Goal: Task Accomplishment & Management: Manage account settings

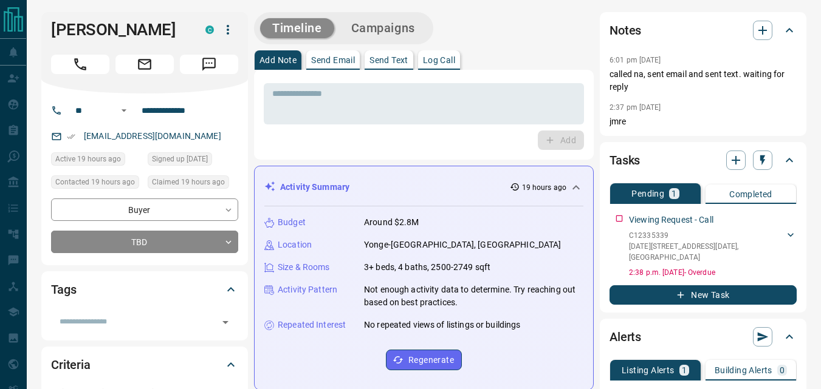
click at [335, 145] on div "Add" at bounding box center [424, 140] width 320 height 19
click at [333, 144] on div "Add" at bounding box center [424, 140] width 320 height 19
click at [496, 38] on div "Timeline Campaigns" at bounding box center [424, 28] width 340 height 32
click at [218, 120] on input "**********" at bounding box center [184, 110] width 95 height 19
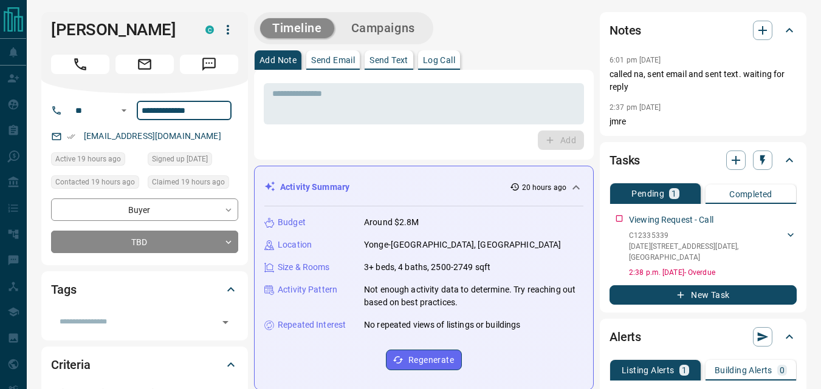
click at [218, 120] on input "**********" at bounding box center [184, 110] width 95 height 19
click at [327, 157] on div "* ​ Add" at bounding box center [424, 115] width 340 height 90
click at [468, 146] on div "Add" at bounding box center [424, 140] width 320 height 19
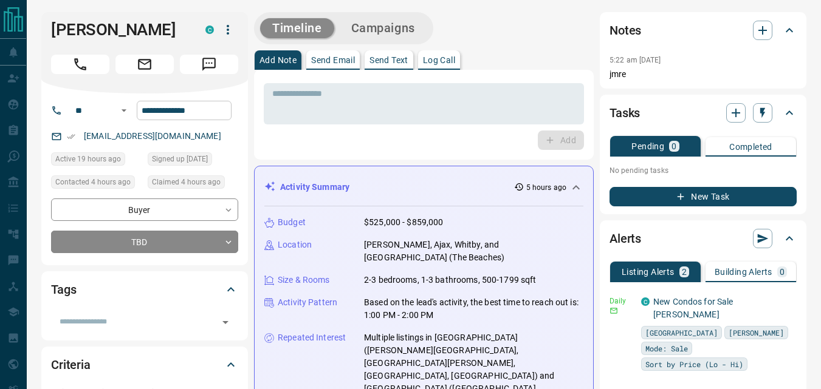
click at [217, 111] on input "**********" at bounding box center [184, 110] width 95 height 19
drag, startPoint x: 307, startPoint y: 143, endPoint x: 251, endPoint y: 92, distance: 76.1
click at [307, 142] on div "Add" at bounding box center [424, 140] width 320 height 19
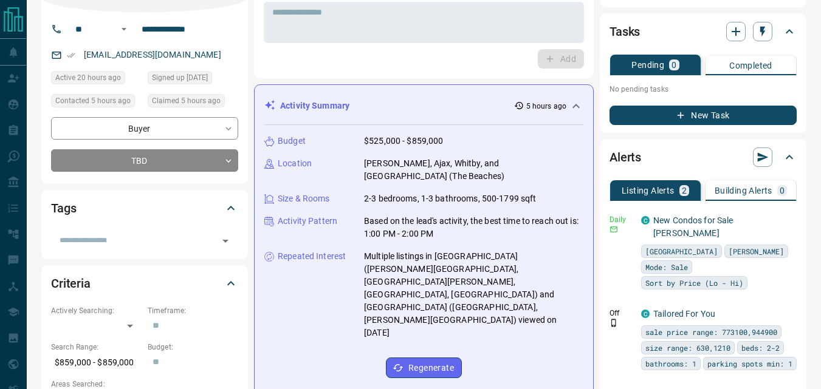
scroll to position [61, 0]
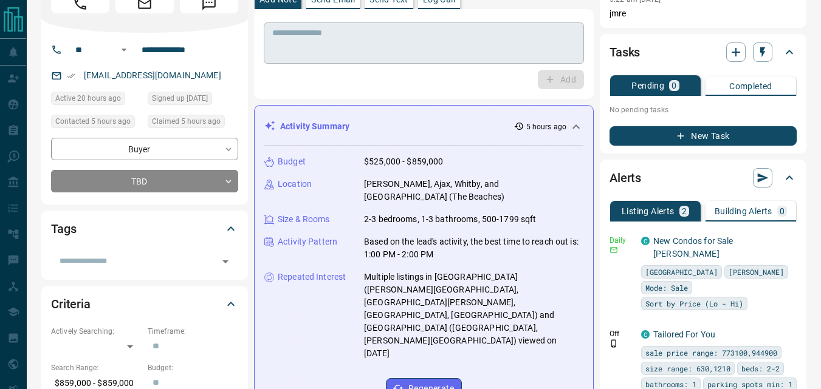
click at [343, 41] on textarea at bounding box center [423, 43] width 303 height 31
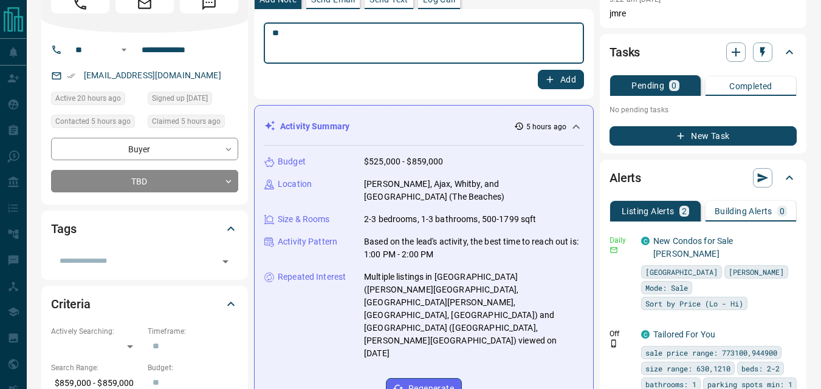
type textarea "**"
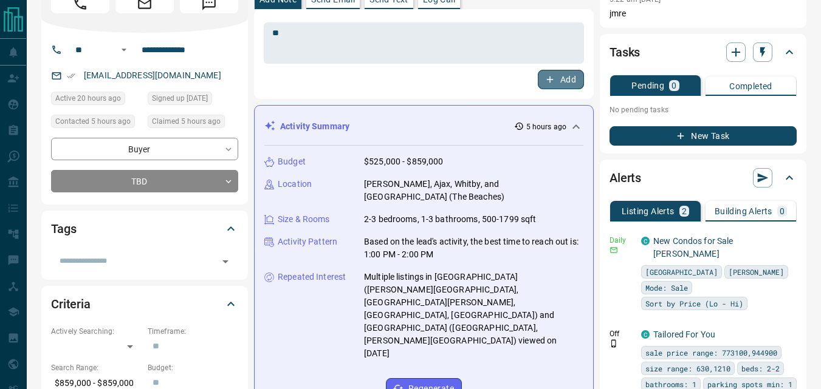
click at [550, 80] on icon "button" at bounding box center [549, 79] width 11 height 11
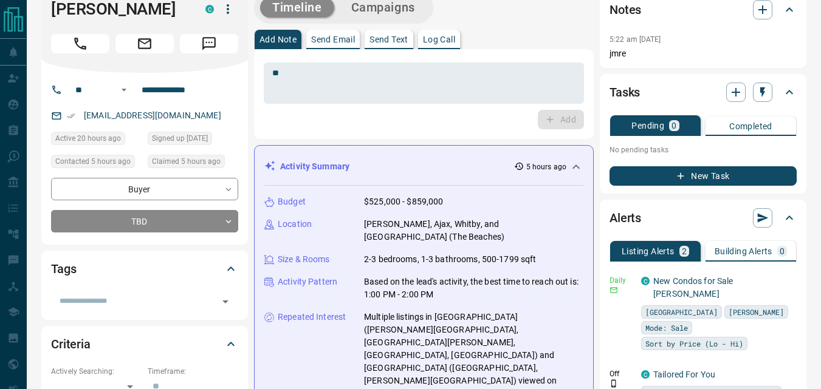
scroll to position [0, 0]
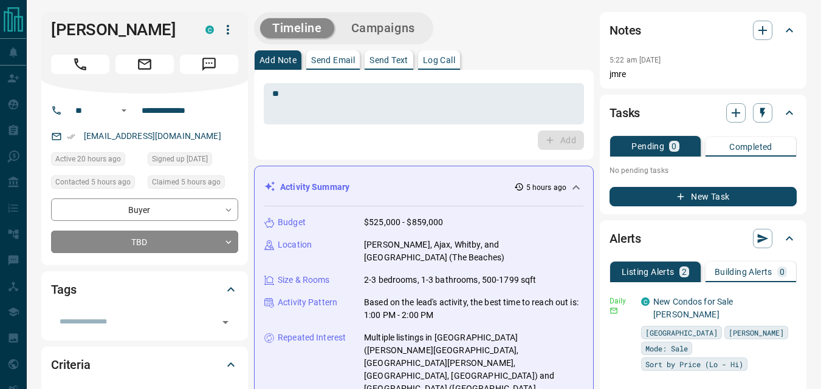
click at [438, 34] on div "Timeline Campaigns" at bounding box center [424, 28] width 340 height 32
click at [411, 18] on button "Campaigns" at bounding box center [383, 28] width 88 height 20
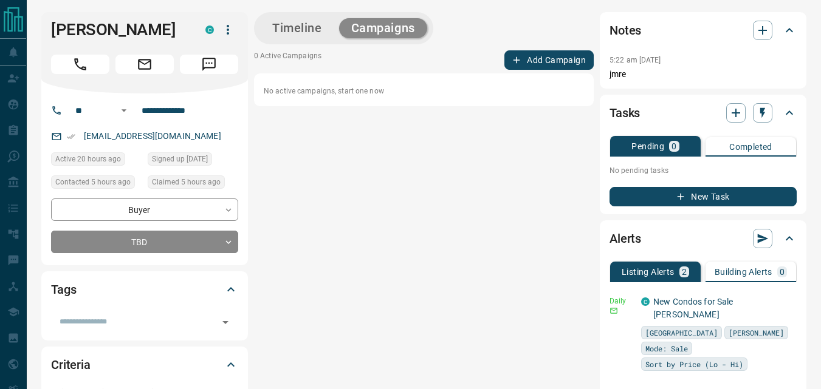
click at [318, 24] on button "Timeline" at bounding box center [297, 28] width 74 height 20
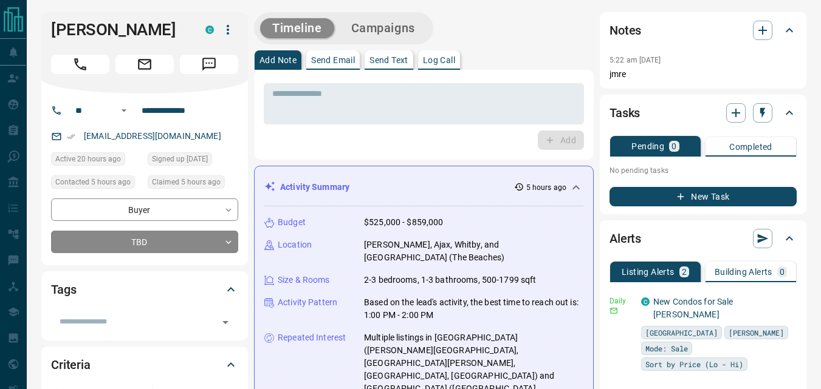
click at [734, 199] on button "New Task" at bounding box center [702, 196] width 187 height 19
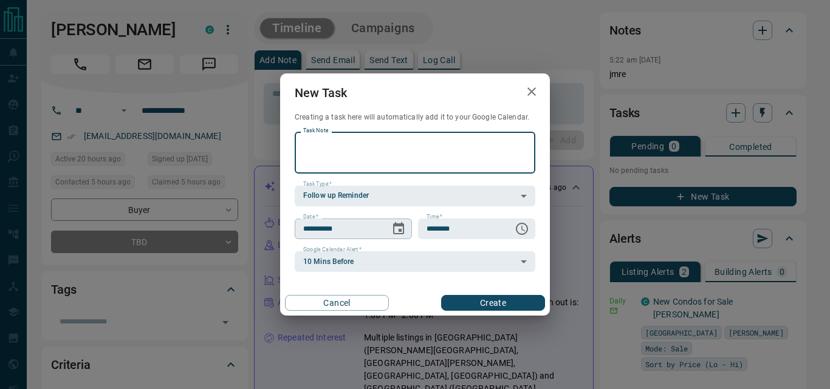
click at [397, 227] on icon "Choose date, selected date is Oct 15, 2025" at bounding box center [398, 228] width 11 height 12
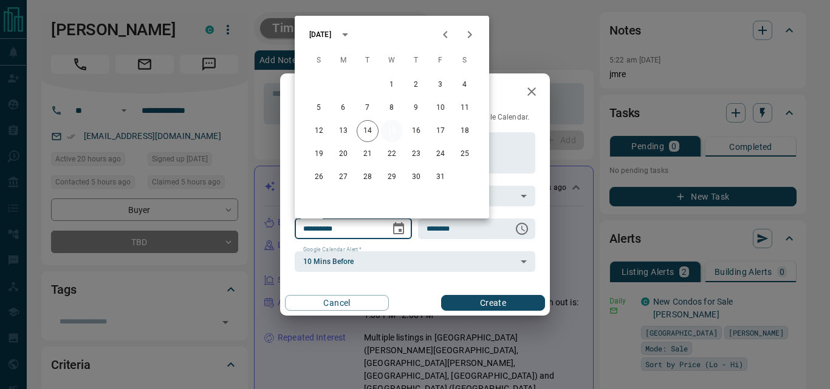
click at [394, 132] on button "15" at bounding box center [392, 131] width 22 height 22
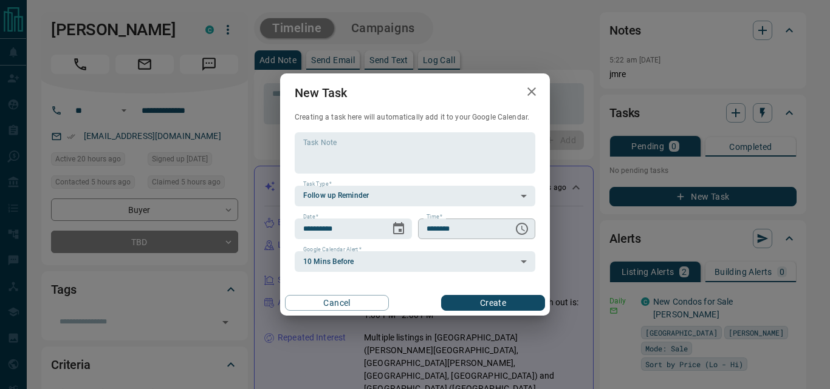
click at [525, 229] on icon "Choose time, selected time is 6:00 AM" at bounding box center [521, 229] width 15 height 15
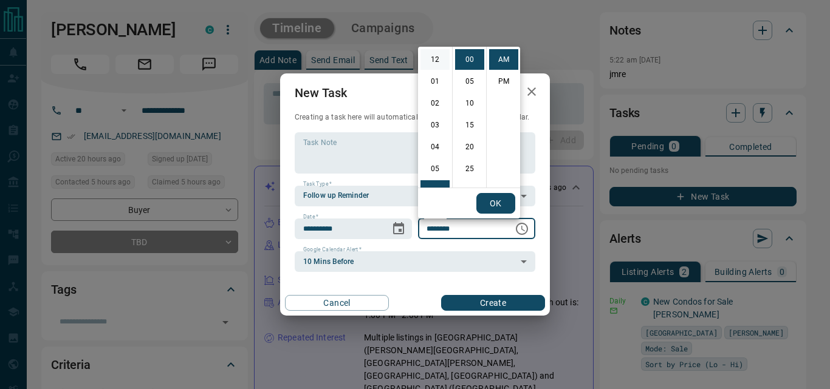
click at [429, 58] on li "12" at bounding box center [434, 59] width 29 height 21
type input "********"
click at [491, 201] on button "OK" at bounding box center [495, 203] width 39 height 21
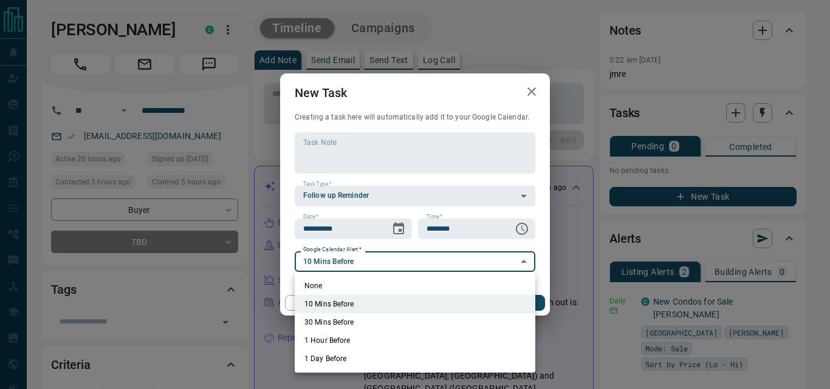
click at [338, 292] on li "None" at bounding box center [415, 286] width 241 height 18
type input "*"
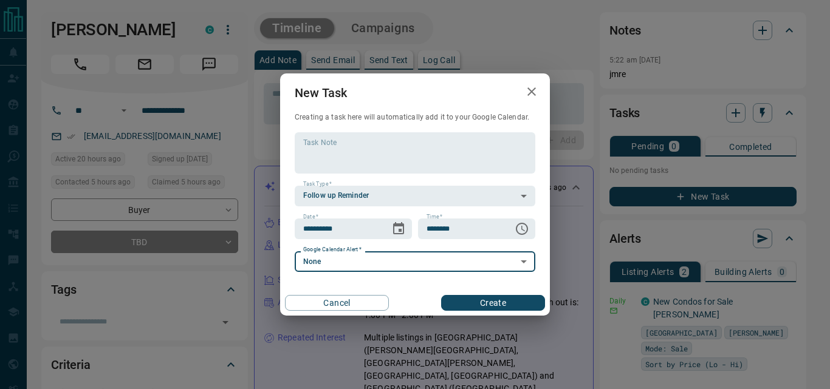
click at [481, 298] on button "Create" at bounding box center [493, 303] width 104 height 16
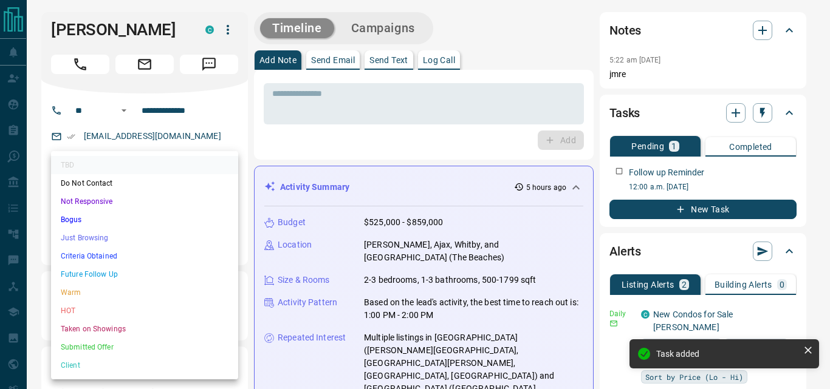
click at [149, 273] on li "Future Follow Up" at bounding box center [144, 274] width 187 height 18
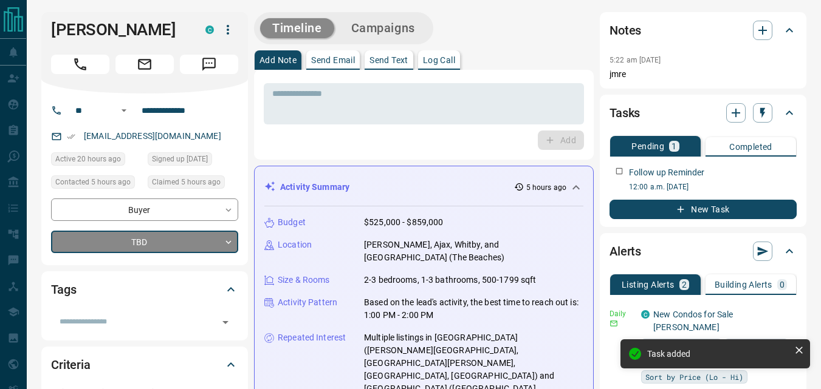
type input "*"
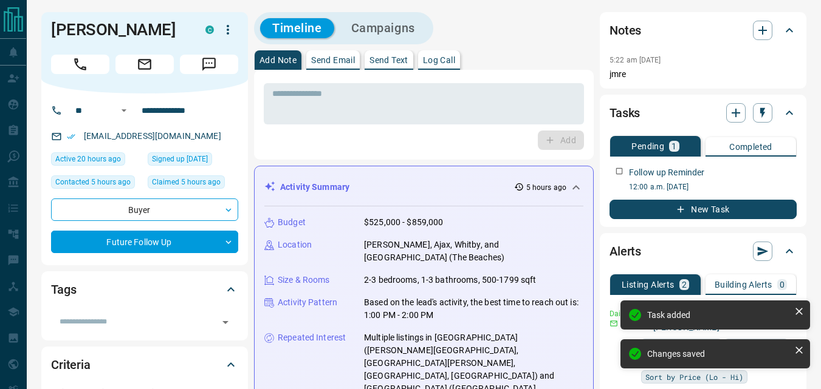
click at [338, 152] on div "* ​ Add" at bounding box center [424, 115] width 340 height 90
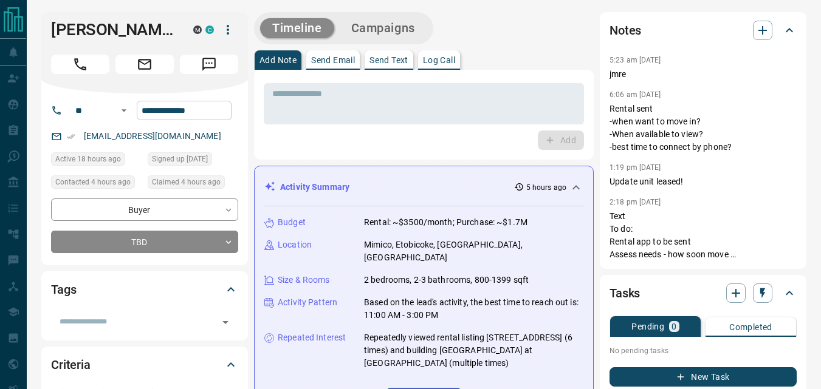
click at [202, 106] on input "**********" at bounding box center [184, 110] width 95 height 19
click at [376, 142] on div "Add" at bounding box center [424, 140] width 320 height 19
click at [371, 117] on textarea at bounding box center [423, 104] width 303 height 31
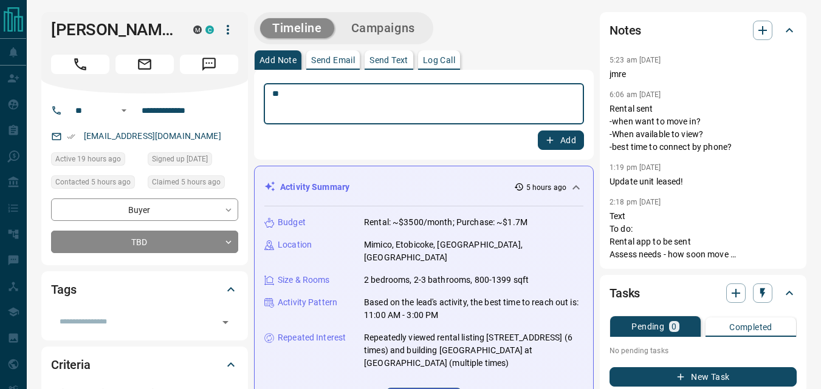
type textarea "**"
click at [557, 143] on button "Add" at bounding box center [561, 140] width 46 height 19
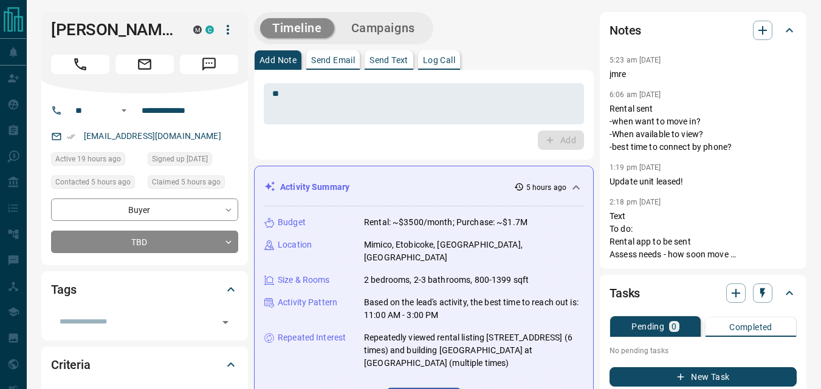
scroll to position [219, 0]
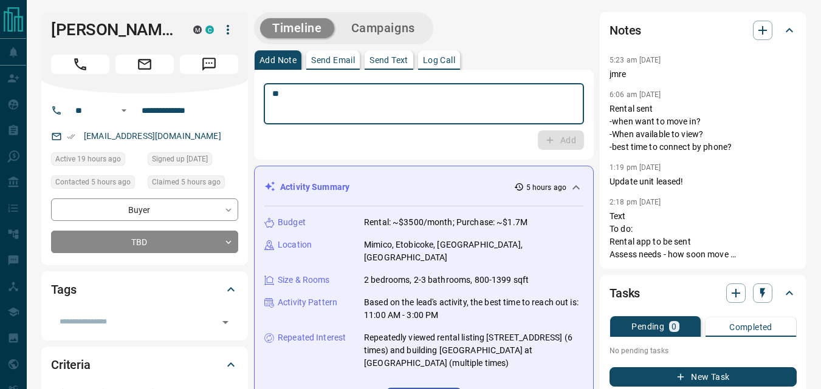
click at [371, 117] on textarea "**" at bounding box center [423, 104] width 303 height 31
type textarea "**"
click at [551, 141] on icon "button" at bounding box center [549, 140] width 11 height 11
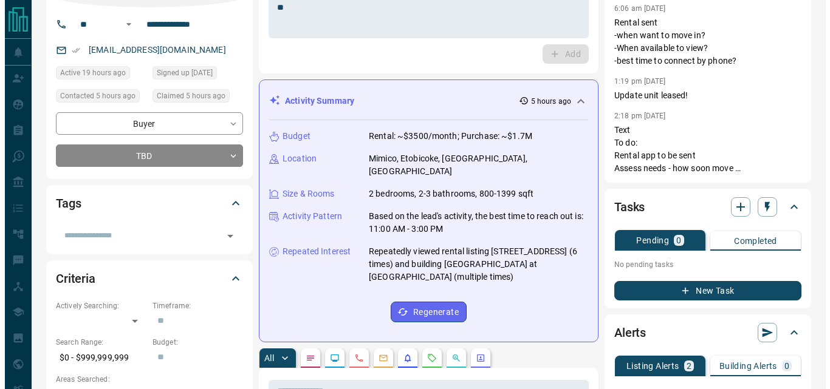
scroll to position [0, 0]
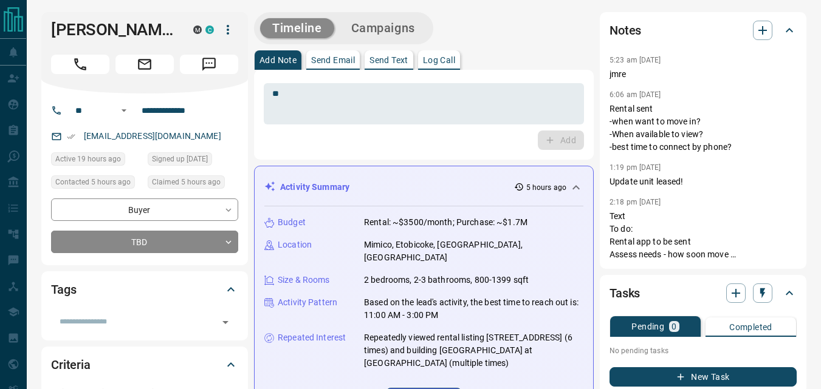
click at [416, 25] on button "Campaigns" at bounding box center [383, 28] width 88 height 20
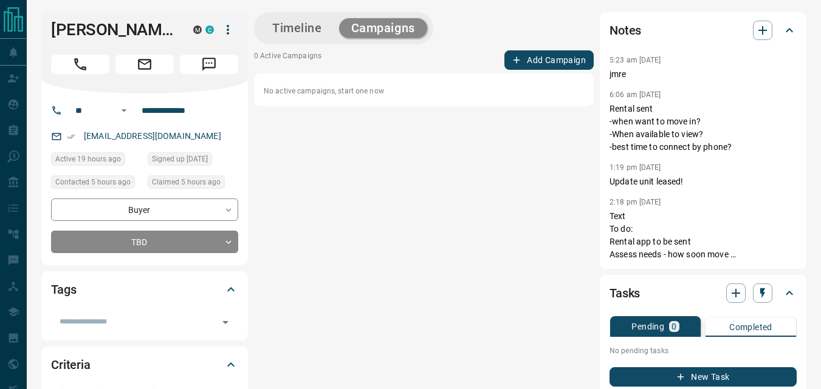
click at [577, 62] on button "Add Campaign" at bounding box center [548, 59] width 89 height 19
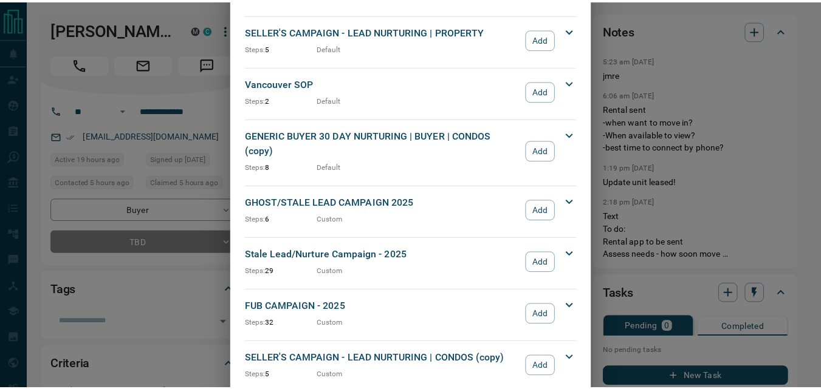
scroll to position [1276, 0]
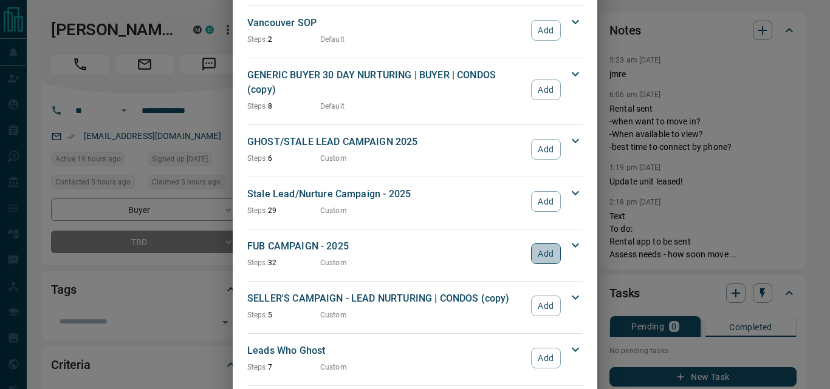
click at [531, 244] on button "Add" at bounding box center [546, 254] width 30 height 21
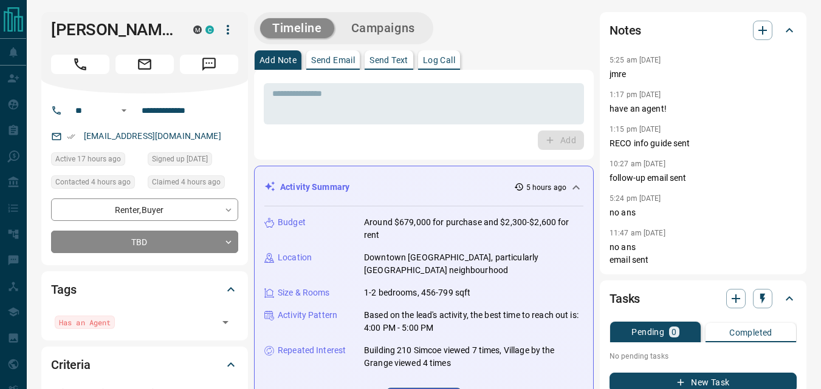
click at [381, 148] on div "Add" at bounding box center [424, 140] width 320 height 19
click at [226, 118] on input "**********" at bounding box center [184, 110] width 95 height 19
click at [341, 125] on div "* ​ Add" at bounding box center [424, 115] width 320 height 70
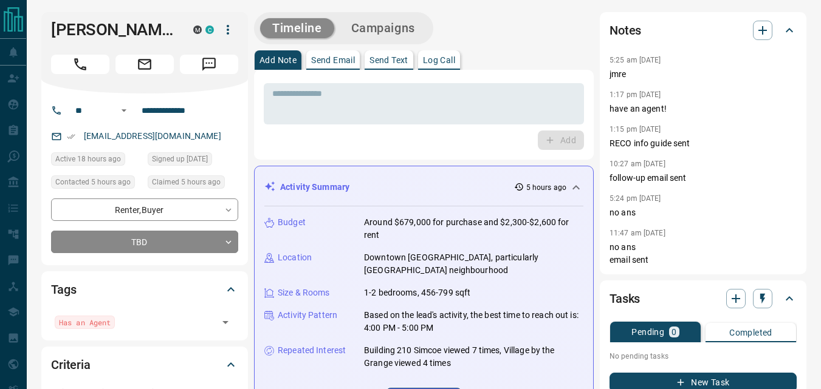
click at [355, 140] on div "Add" at bounding box center [424, 140] width 320 height 19
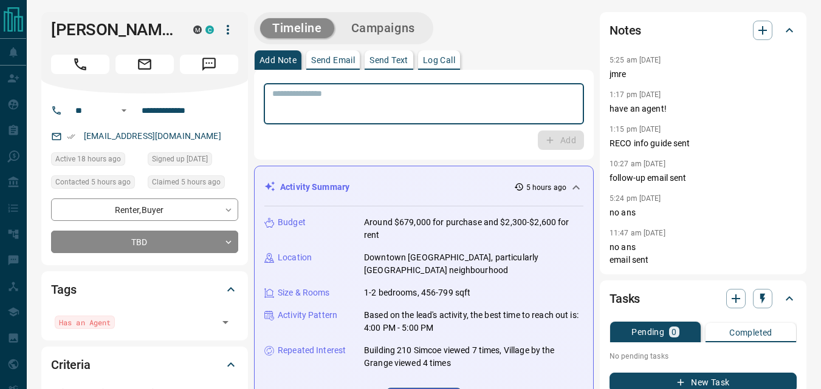
click at [365, 117] on textarea at bounding box center [423, 104] width 303 height 31
type textarea "**"
click at [532, 143] on div "Add" at bounding box center [424, 140] width 320 height 19
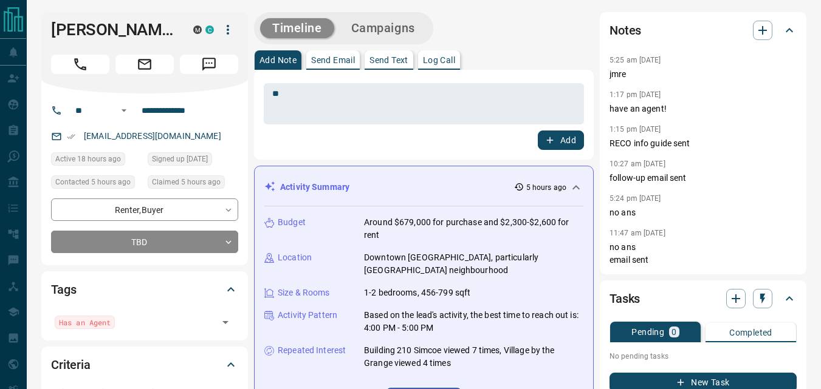
click at [535, 143] on div "Add" at bounding box center [424, 140] width 320 height 19
click at [546, 139] on icon "button" at bounding box center [549, 140] width 11 height 11
click at [388, 21] on button "Campaigns" at bounding box center [383, 28] width 88 height 20
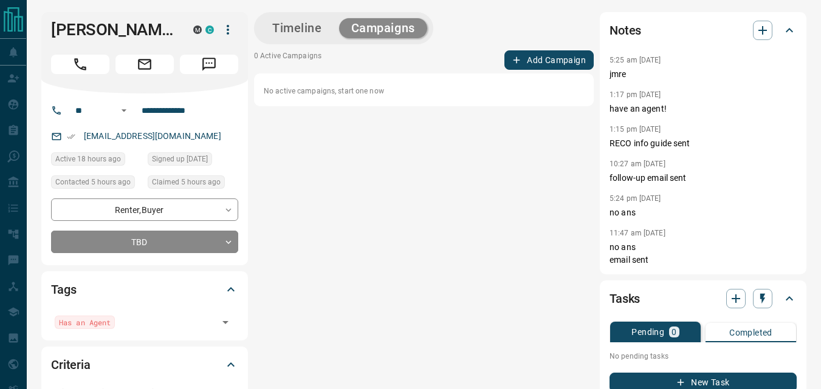
click at [541, 53] on button "Add Campaign" at bounding box center [548, 59] width 89 height 19
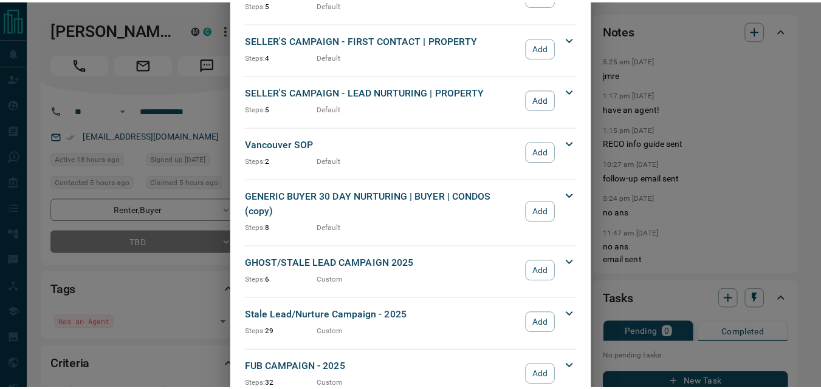
scroll to position [1336, 0]
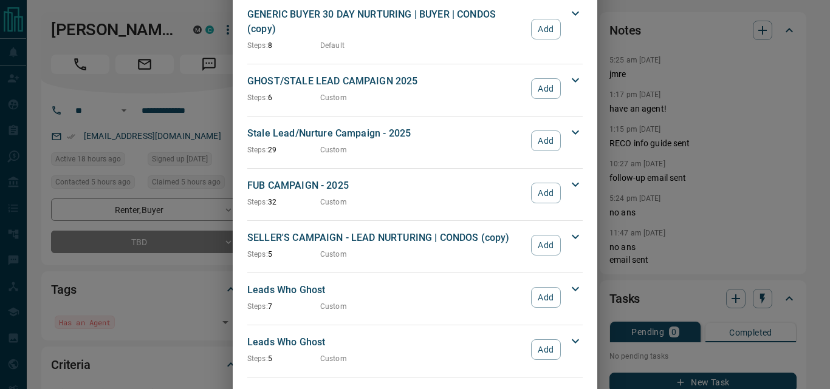
drag, startPoint x: 535, startPoint y: 174, endPoint x: 463, endPoint y: 147, distance: 76.5
click at [533, 183] on button "Add" at bounding box center [546, 193] width 30 height 21
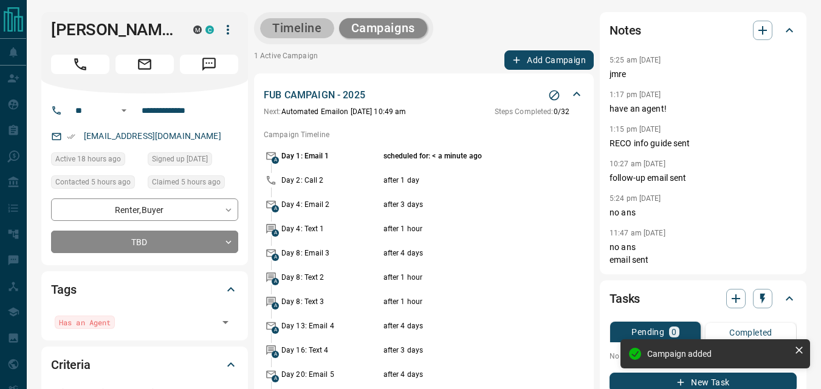
click at [289, 30] on button "Timeline" at bounding box center [297, 28] width 74 height 20
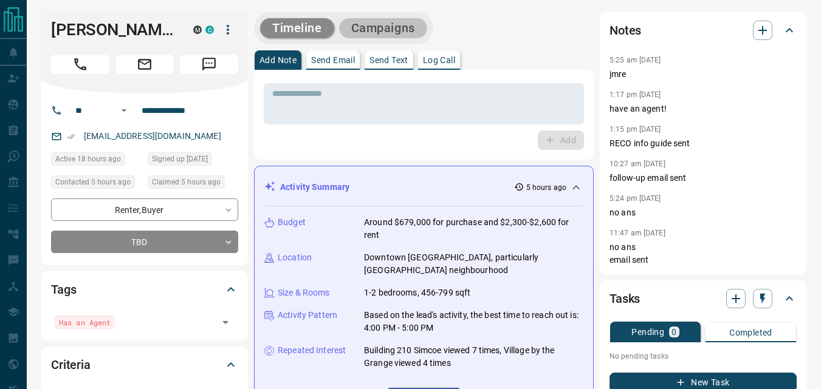
click at [394, 33] on button "Campaigns" at bounding box center [383, 28] width 88 height 20
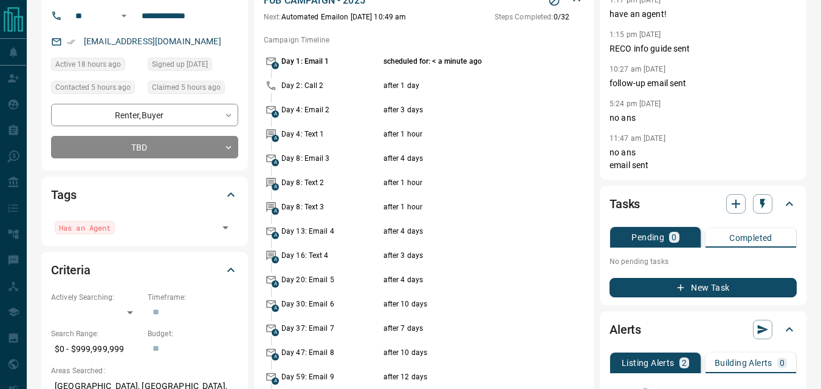
scroll to position [0, 0]
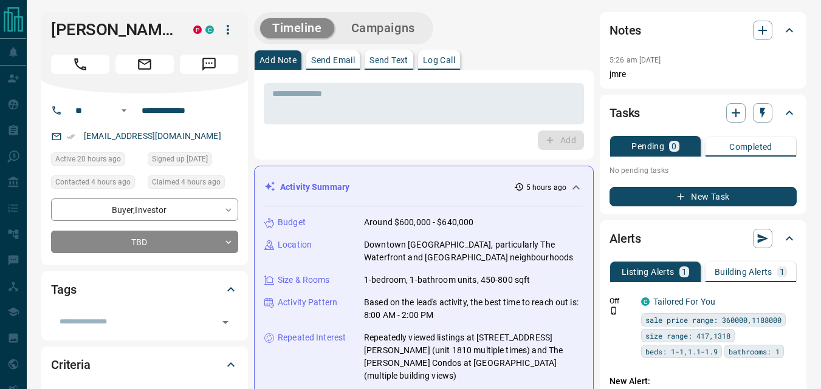
click at [359, 144] on div "Add" at bounding box center [424, 140] width 320 height 19
click at [208, 115] on input "**********" at bounding box center [184, 110] width 95 height 19
click at [307, 146] on div "Add" at bounding box center [424, 140] width 320 height 19
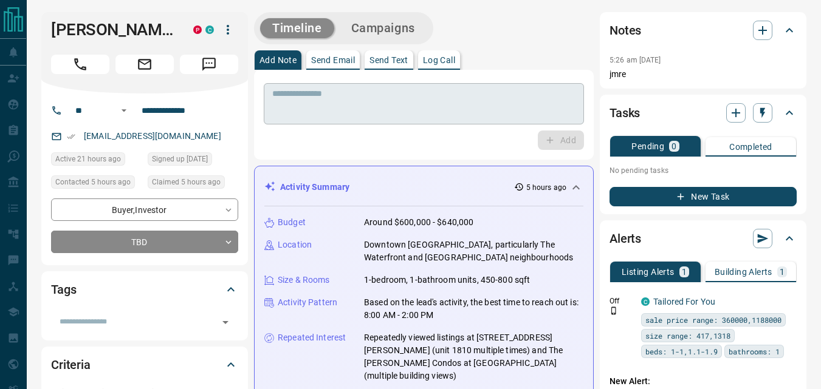
click at [350, 110] on textarea at bounding box center [423, 104] width 303 height 31
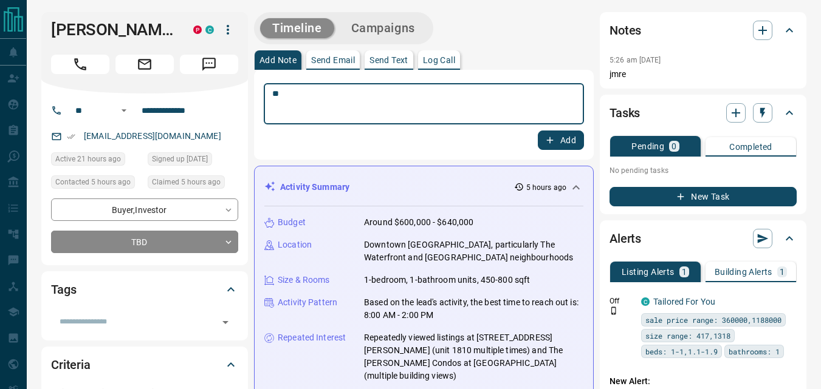
type textarea "**"
click at [542, 138] on button "Add" at bounding box center [561, 140] width 46 height 19
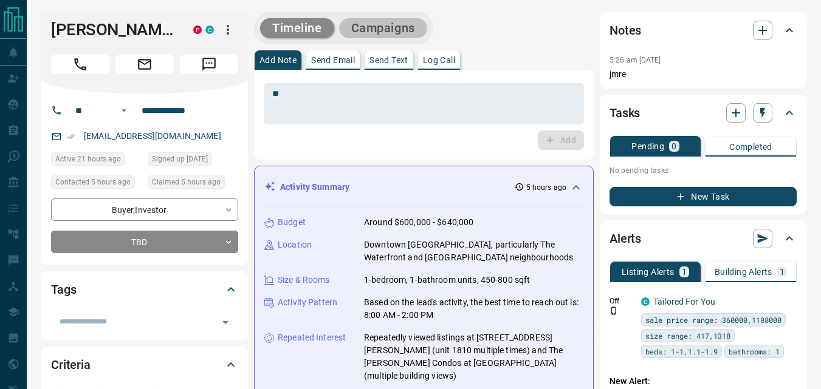
click at [412, 26] on button "Campaigns" at bounding box center [383, 28] width 88 height 20
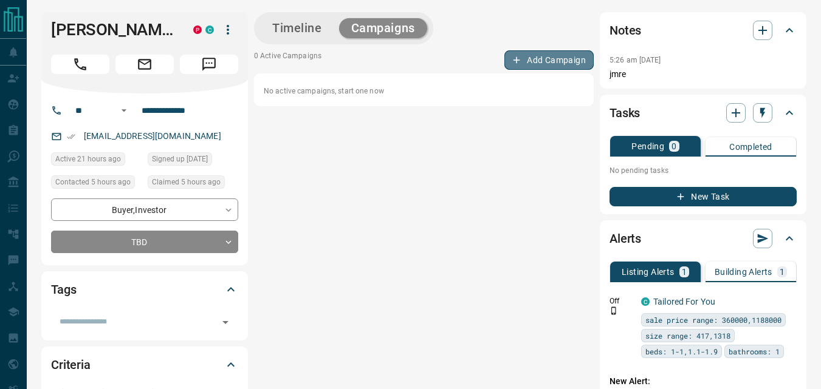
click at [539, 64] on button "Add Campaign" at bounding box center [548, 59] width 89 height 19
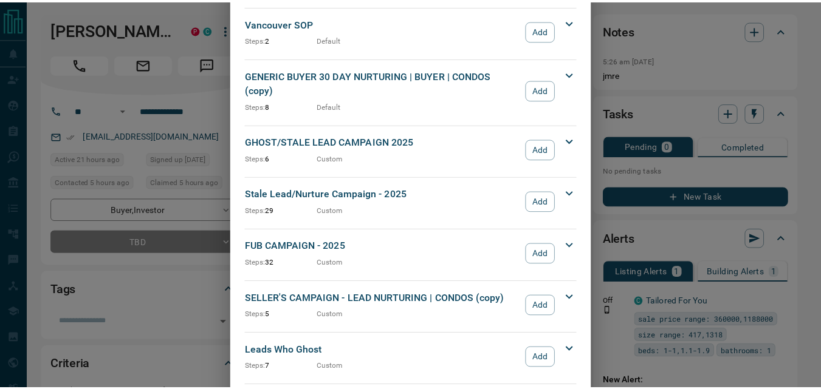
scroll to position [1336, 0]
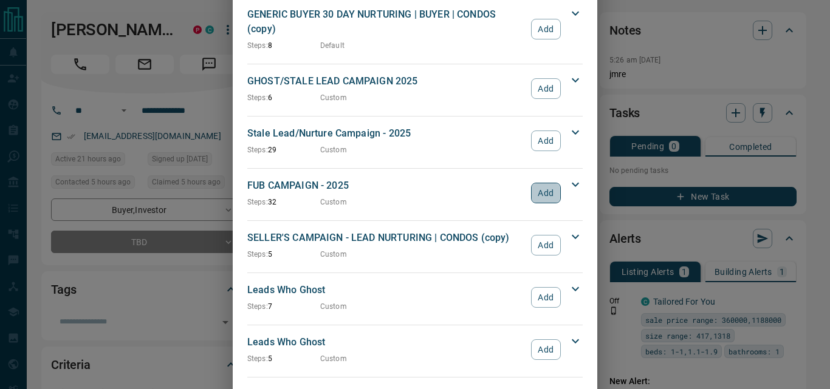
click at [532, 183] on button "Add" at bounding box center [546, 193] width 30 height 21
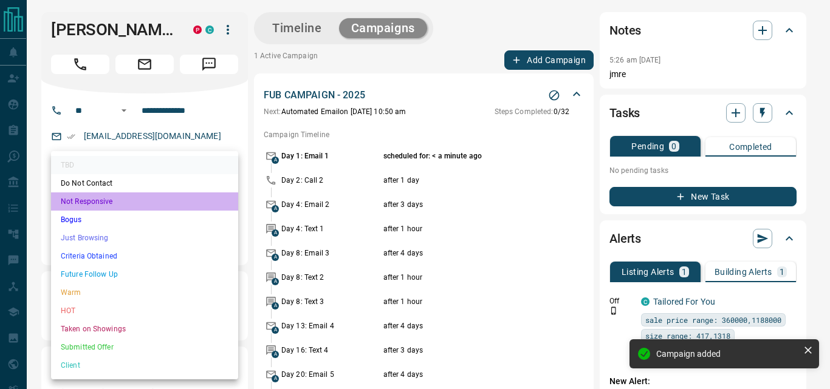
click at [148, 205] on li "Not Responsive" at bounding box center [144, 202] width 187 height 18
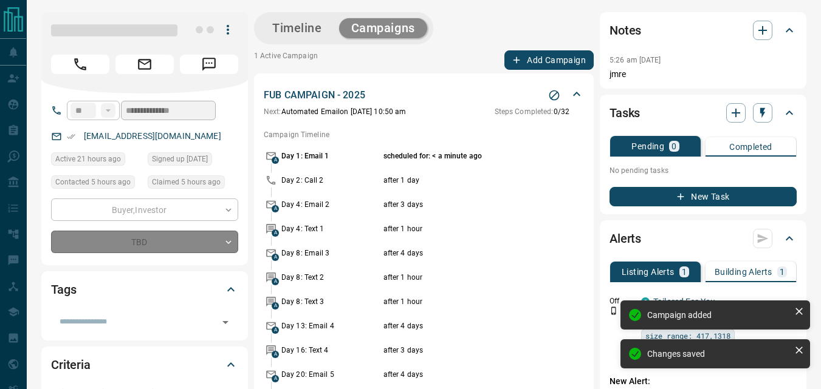
type input "*"
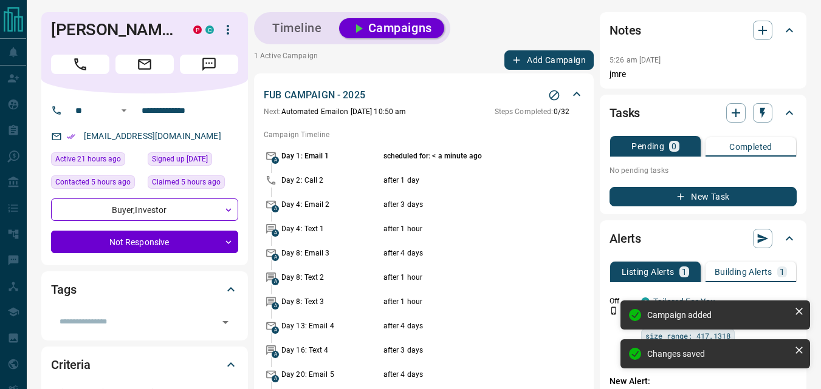
click at [308, 26] on button "Timeline" at bounding box center [297, 28] width 74 height 20
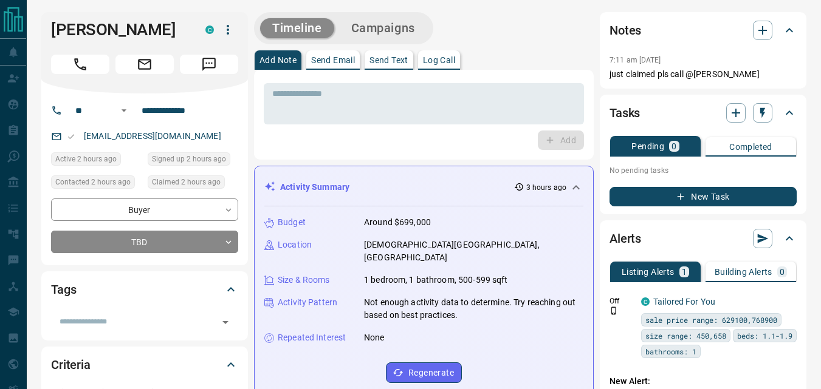
click at [388, 148] on div "Add" at bounding box center [424, 140] width 320 height 19
click at [219, 104] on input "**********" at bounding box center [184, 110] width 95 height 19
click at [361, 151] on div "* ​ Add" at bounding box center [424, 115] width 340 height 90
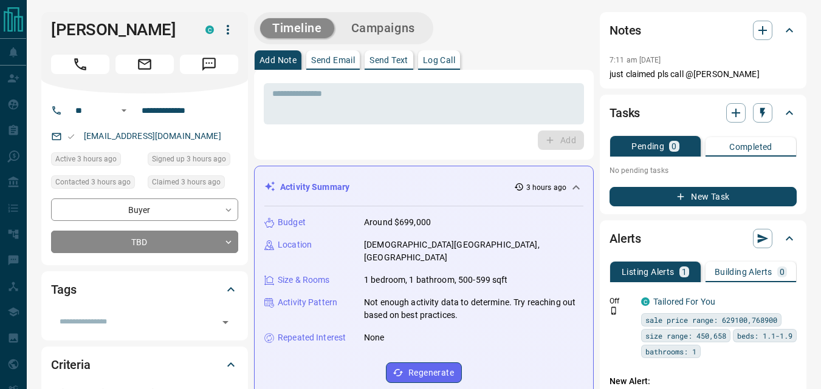
click at [424, 146] on div "Add" at bounding box center [424, 140] width 320 height 19
click at [320, 142] on div "Add" at bounding box center [424, 140] width 320 height 19
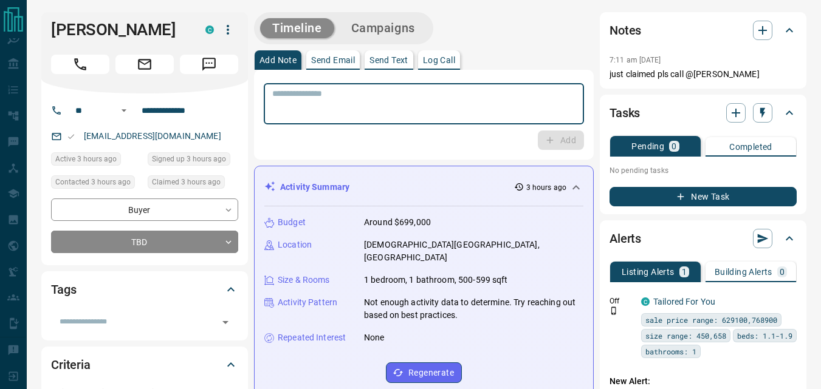
click at [334, 113] on textarea at bounding box center [423, 104] width 303 height 31
type textarea "**"
click at [580, 142] on button "Add" at bounding box center [561, 140] width 46 height 19
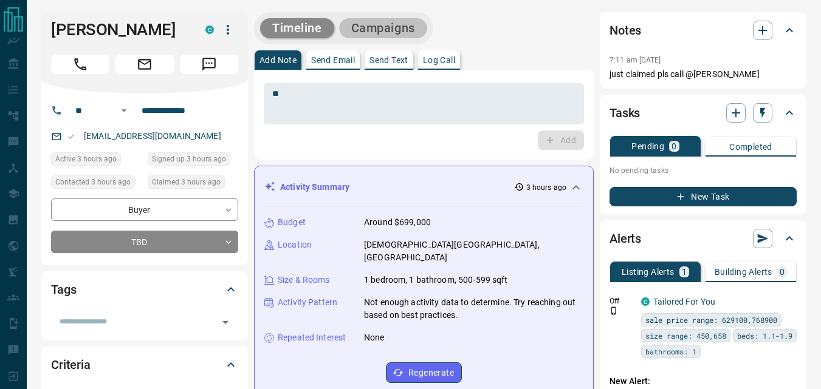
click at [415, 34] on button "Campaigns" at bounding box center [383, 28] width 88 height 20
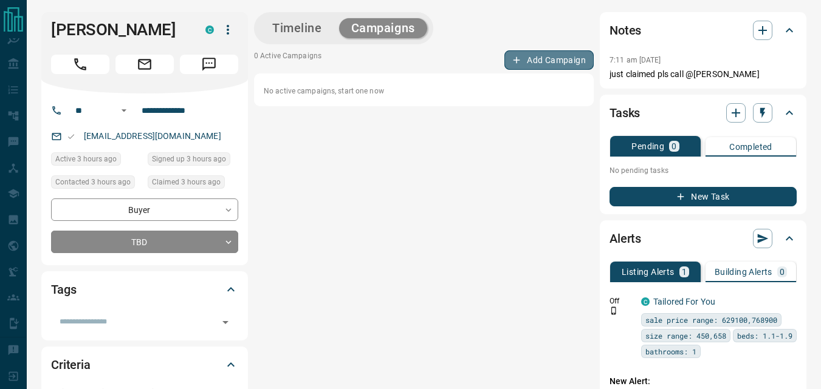
click at [534, 52] on button "Add Campaign" at bounding box center [548, 59] width 89 height 19
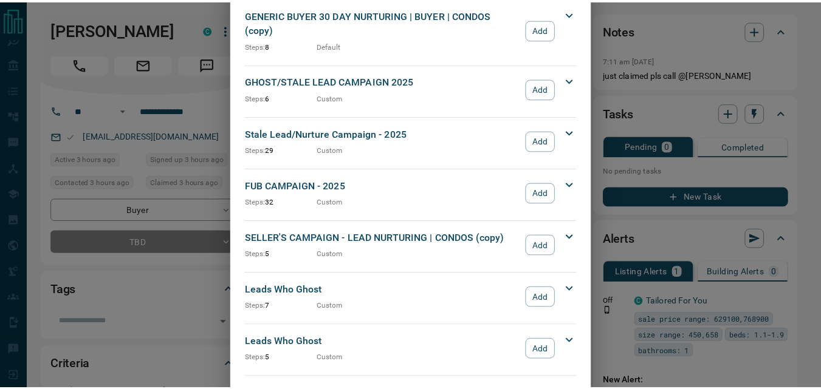
scroll to position [1458, 0]
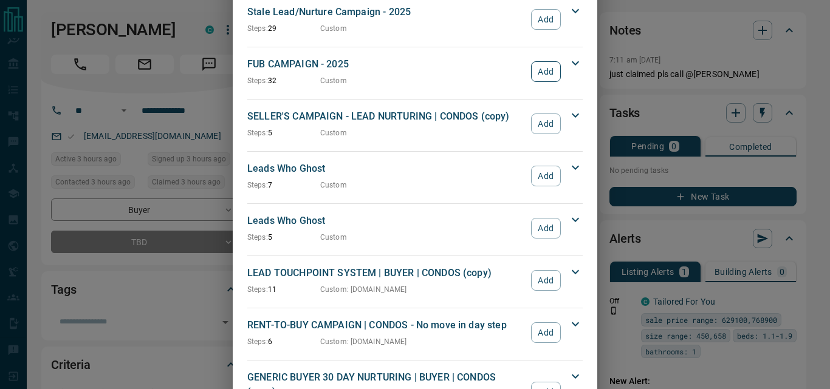
click at [531, 61] on button "Add" at bounding box center [546, 71] width 30 height 21
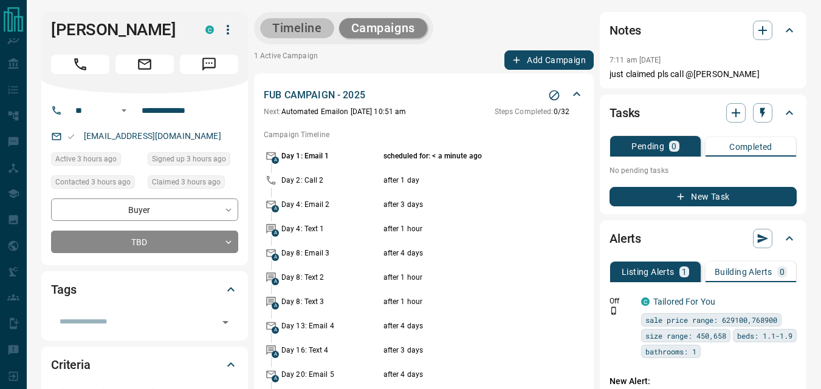
click at [290, 23] on button "Timeline" at bounding box center [297, 28] width 74 height 20
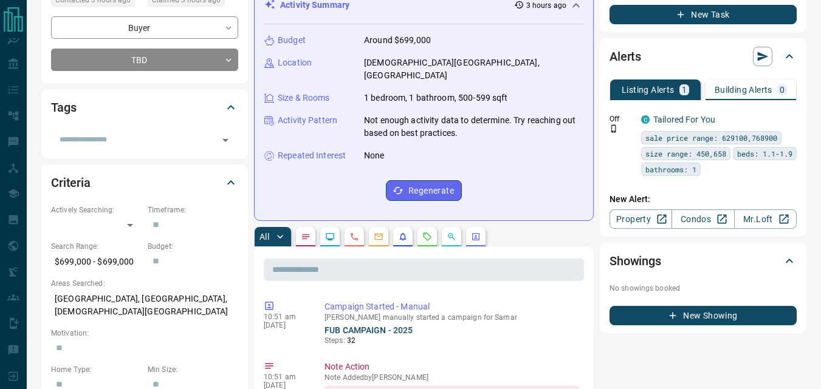
scroll to position [0, 0]
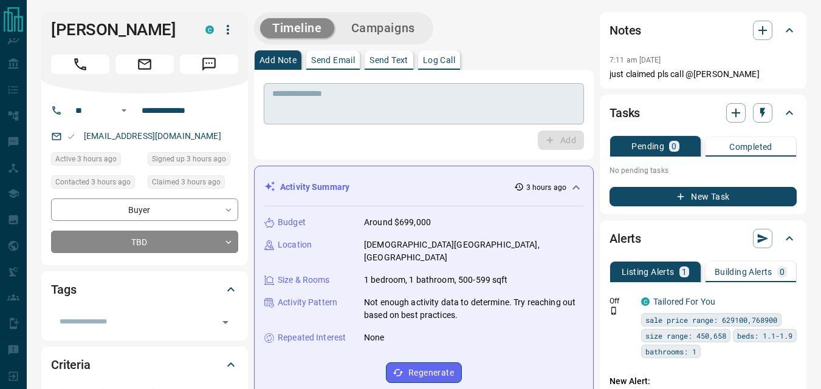
click at [345, 99] on textarea at bounding box center [423, 104] width 303 height 31
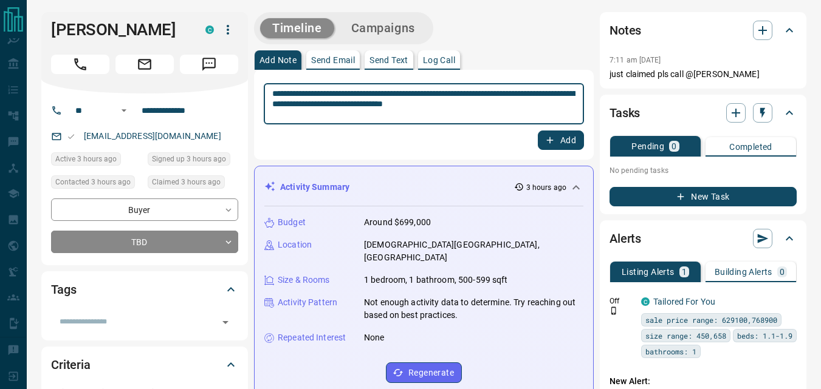
type textarea "**********"
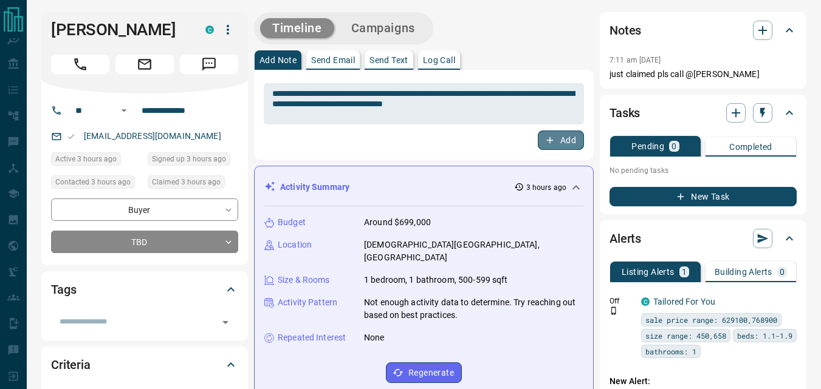
click at [561, 135] on button "Add" at bounding box center [561, 140] width 46 height 19
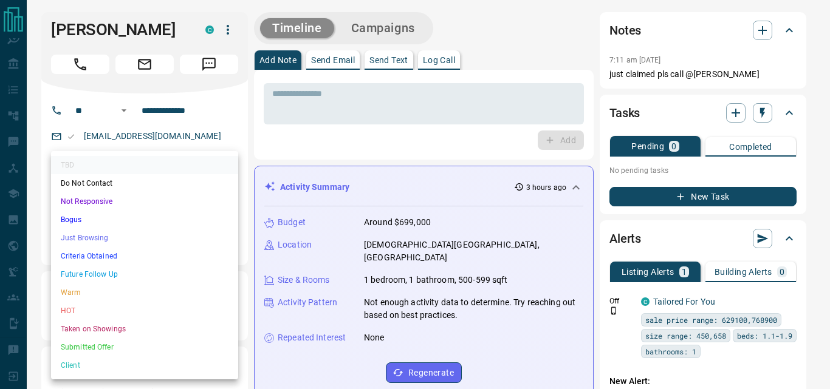
click at [133, 236] on li "Just Browsing" at bounding box center [144, 238] width 187 height 18
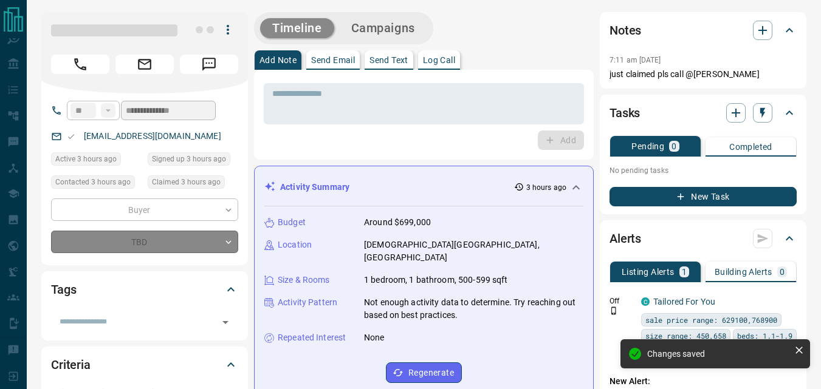
type input "*"
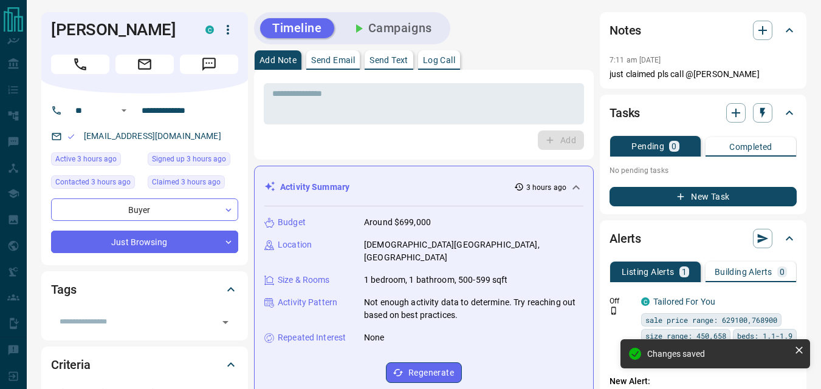
click at [419, 33] on button "Campaigns" at bounding box center [391, 28] width 105 height 20
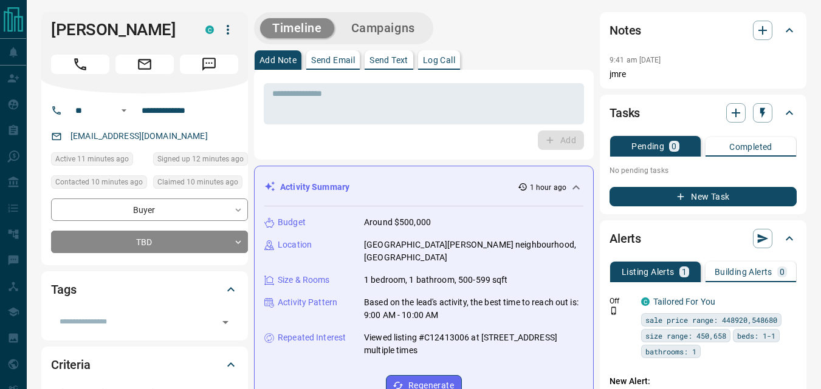
click at [411, 149] on div "Add" at bounding box center [424, 140] width 320 height 19
click at [216, 116] on input "**********" at bounding box center [184, 110] width 95 height 19
click at [358, 146] on div "Add" at bounding box center [424, 140] width 320 height 19
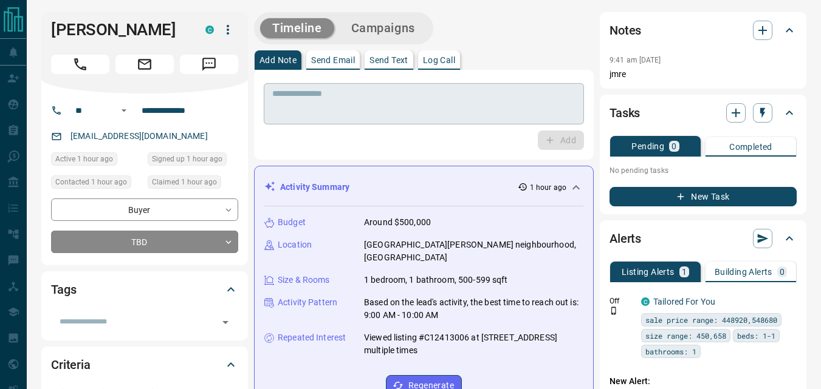
click at [373, 120] on div "* ​" at bounding box center [424, 103] width 320 height 41
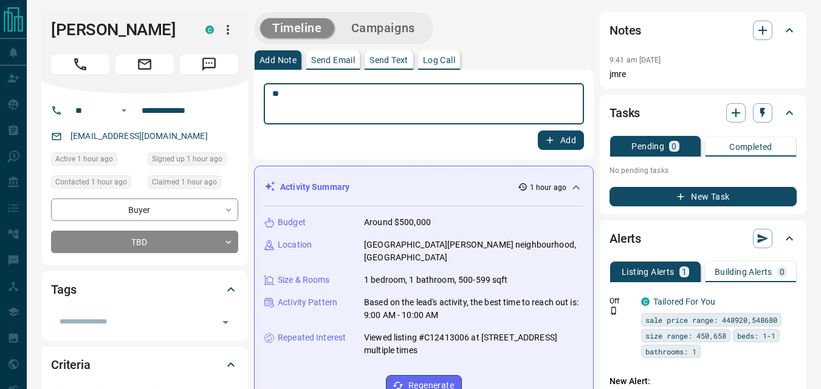
type textarea "**"
click at [571, 143] on button "Add" at bounding box center [561, 140] width 46 height 19
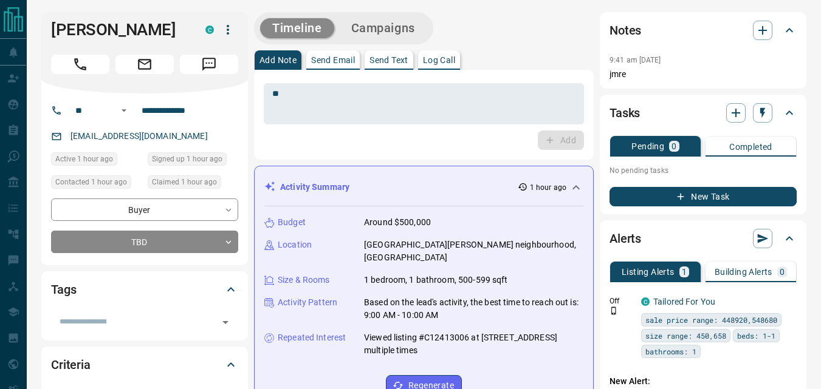
click at [413, 35] on button "Campaigns" at bounding box center [383, 28] width 88 height 20
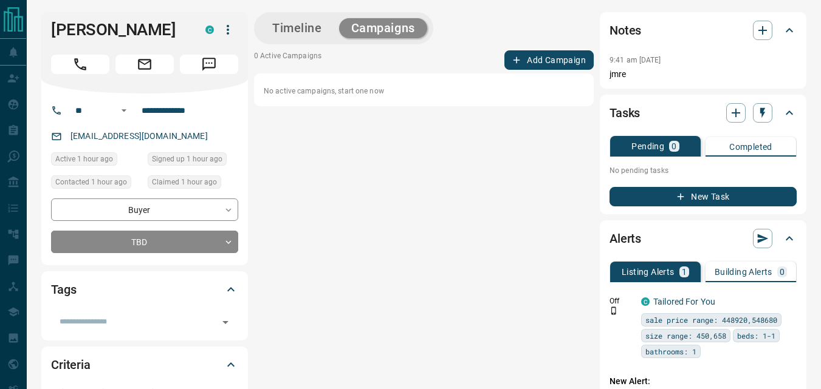
click at [552, 66] on button "Add Campaign" at bounding box center [548, 59] width 89 height 19
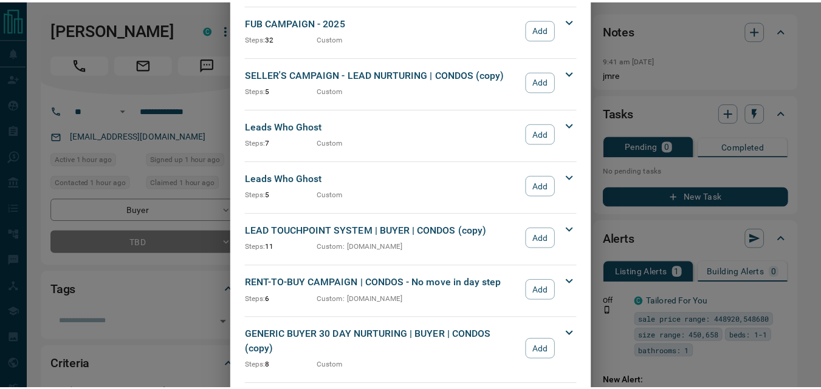
scroll to position [1420, 0]
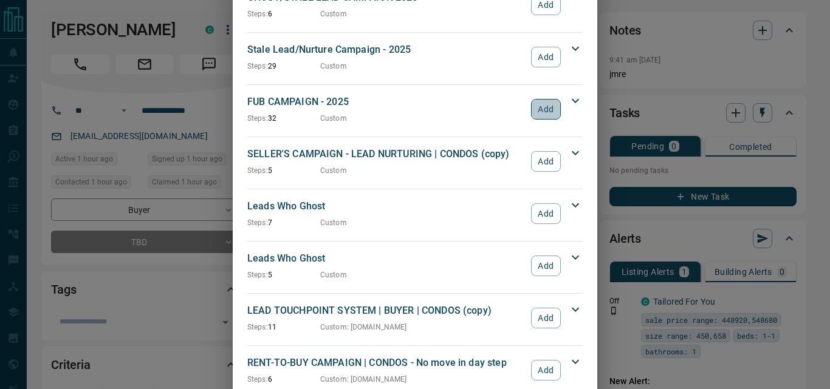
click at [543, 100] on button "Add" at bounding box center [546, 109] width 30 height 21
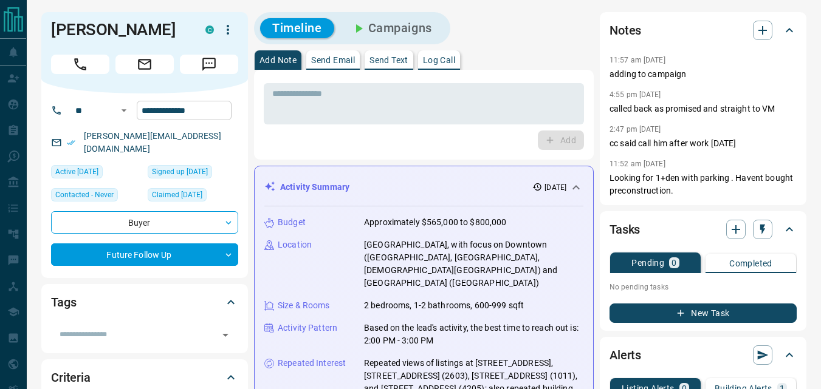
click at [222, 119] on input "**********" at bounding box center [184, 110] width 95 height 19
click at [344, 134] on div "Add" at bounding box center [424, 140] width 320 height 19
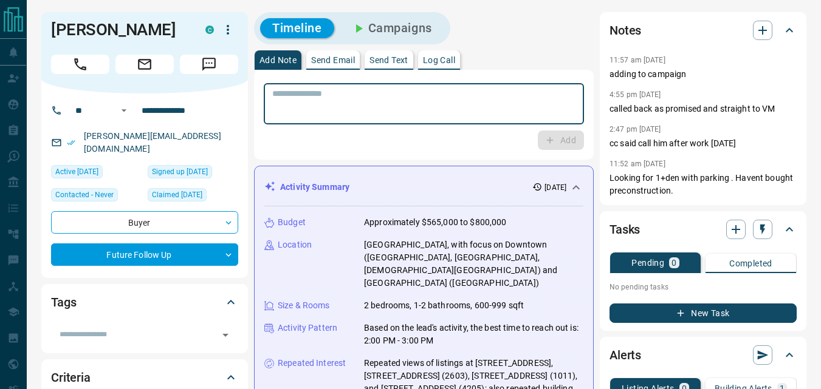
click at [306, 97] on textarea at bounding box center [423, 104] width 303 height 31
type textarea "**"
click at [558, 134] on button "Add" at bounding box center [561, 140] width 46 height 19
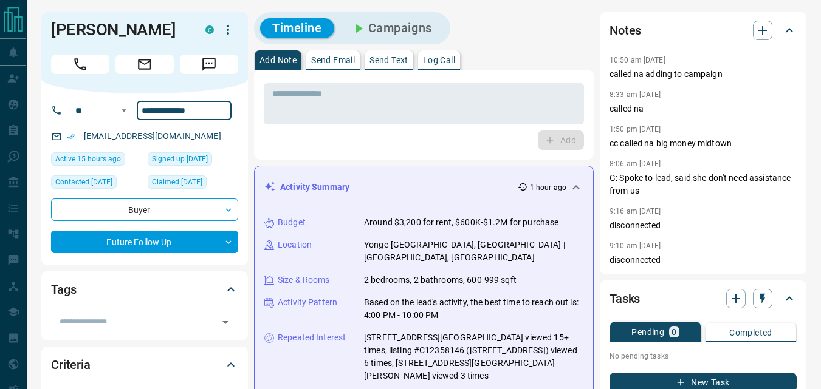
click at [209, 114] on input "**********" at bounding box center [184, 110] width 95 height 19
click at [335, 142] on div "Add" at bounding box center [424, 140] width 320 height 19
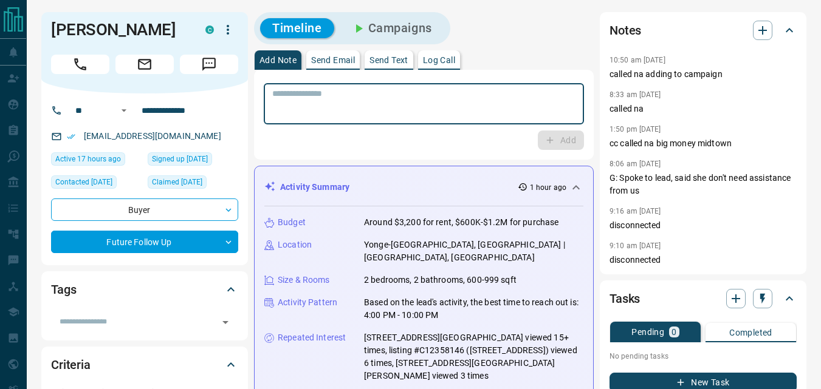
click at [375, 114] on textarea at bounding box center [423, 104] width 303 height 31
type textarea "**"
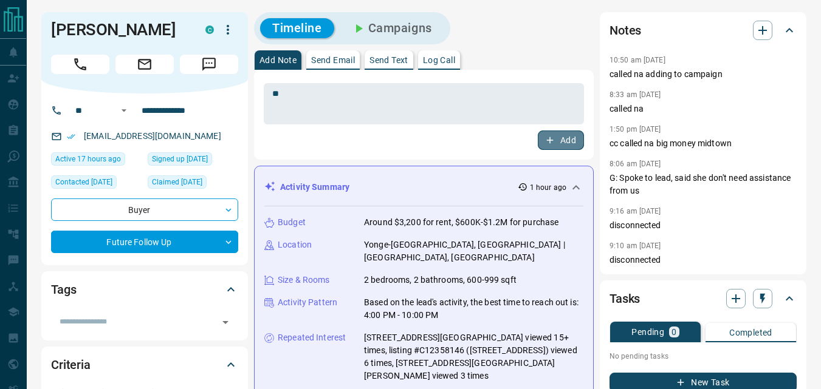
click at [578, 144] on button "Add" at bounding box center [561, 140] width 46 height 19
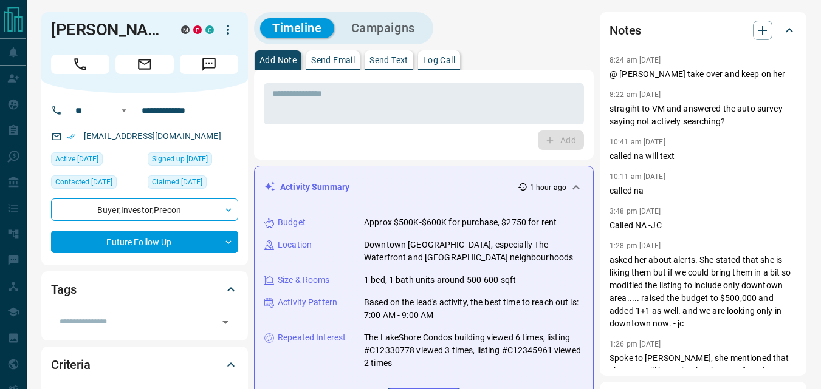
click at [328, 151] on div "* ​ Add" at bounding box center [424, 115] width 340 height 90
click at [315, 149] on div "Add" at bounding box center [424, 140] width 320 height 19
click at [411, 154] on div "* ​ Add" at bounding box center [424, 115] width 340 height 90
click at [541, 36] on div "Timeline Campaigns" at bounding box center [424, 28] width 340 height 32
click at [324, 158] on div "* ​ Add" at bounding box center [424, 115] width 340 height 90
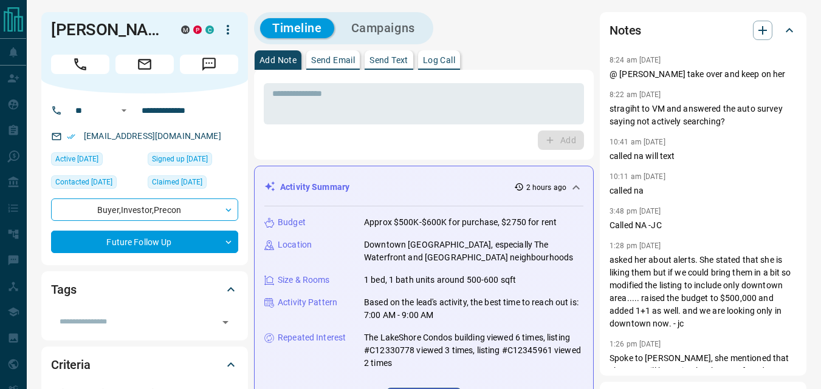
click at [373, 138] on div "Add" at bounding box center [424, 140] width 320 height 19
click at [394, 202] on hr at bounding box center [423, 203] width 319 height 8
click at [220, 118] on input "**********" at bounding box center [184, 110] width 95 height 19
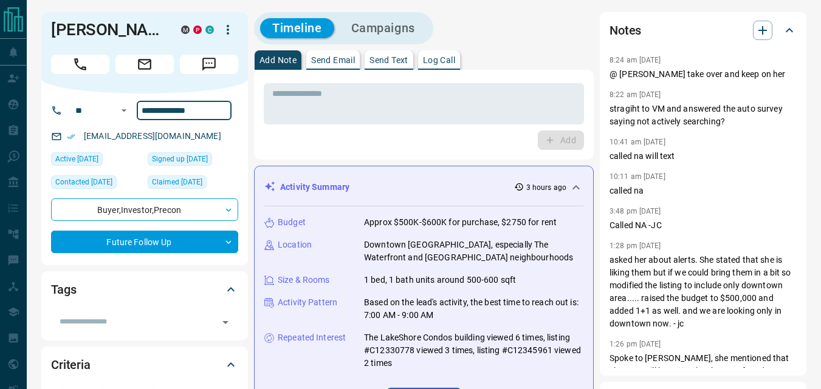
drag, startPoint x: 388, startPoint y: 151, endPoint x: 245, endPoint y: 89, distance: 156.2
click at [381, 151] on div "* ​ Add" at bounding box center [424, 115] width 340 height 90
click at [355, 117] on textarea at bounding box center [423, 104] width 303 height 31
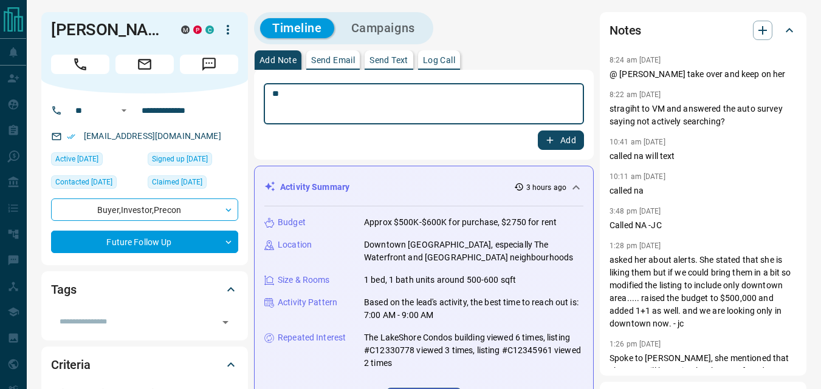
type textarea "**"
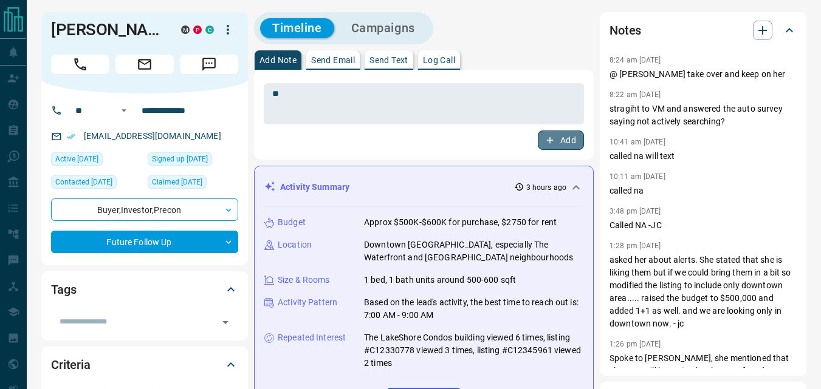
click at [548, 137] on icon "button" at bounding box center [549, 140] width 11 height 11
click at [380, 138] on div "Add" at bounding box center [424, 140] width 320 height 19
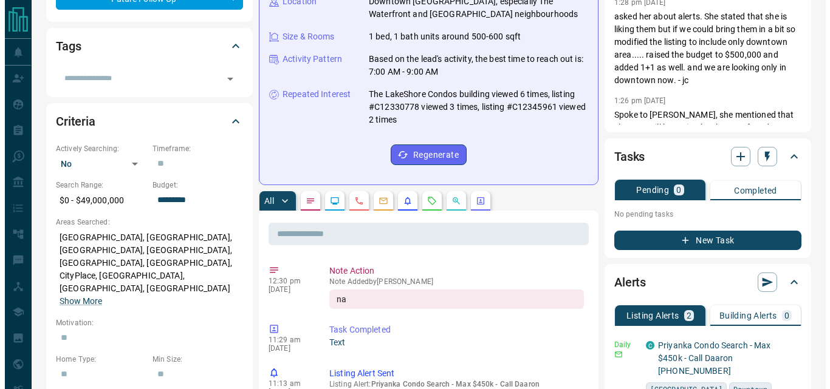
scroll to position [243, 0]
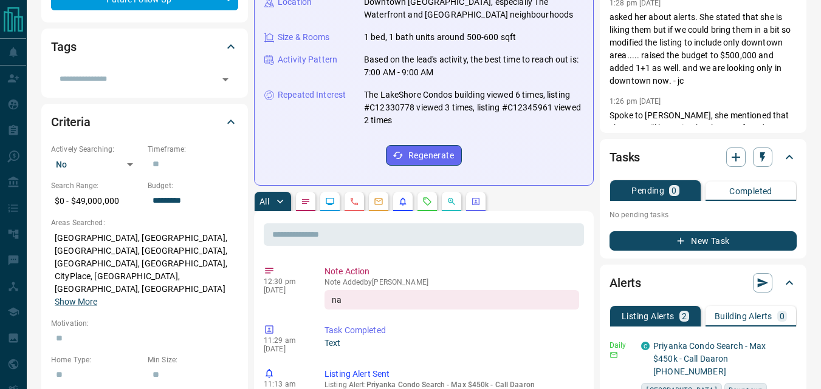
click at [690, 238] on button "New Task" at bounding box center [702, 240] width 187 height 19
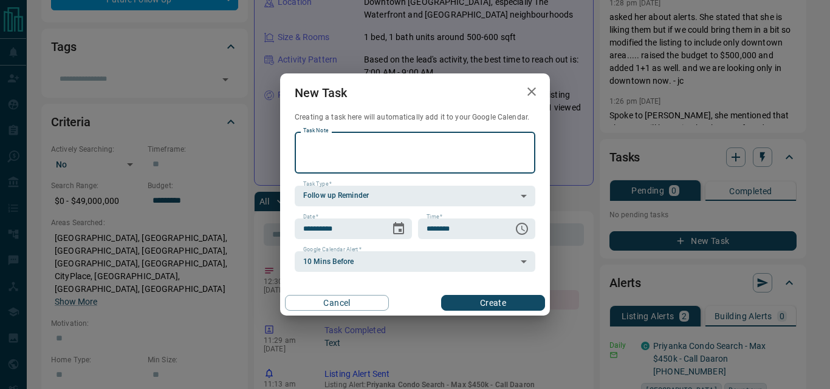
click at [456, 161] on textarea "Task Note" at bounding box center [415, 152] width 224 height 31
type textarea "**"
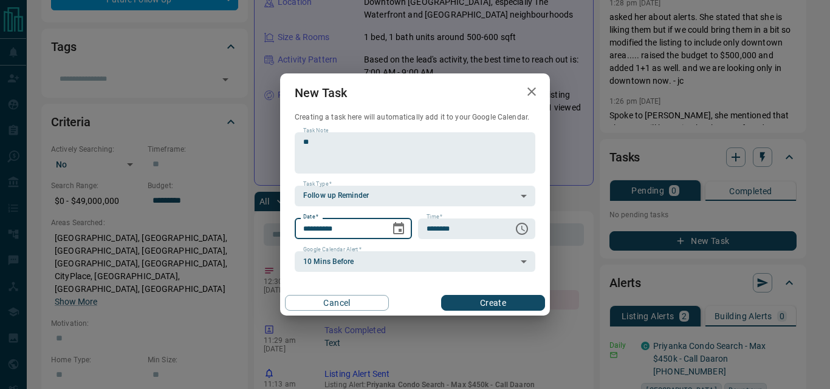
click at [369, 228] on input "**********" at bounding box center [338, 229] width 87 height 21
click at [398, 231] on icon "Choose date, selected date is Oct 15, 2025" at bounding box center [398, 229] width 15 height 15
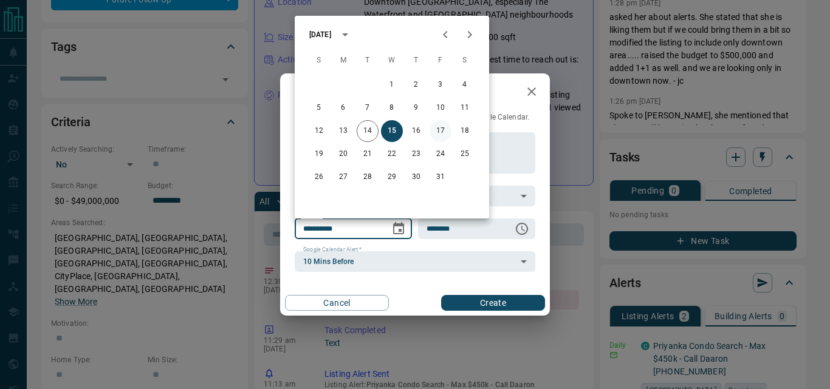
click at [437, 128] on button "17" at bounding box center [440, 131] width 22 height 22
type input "**********"
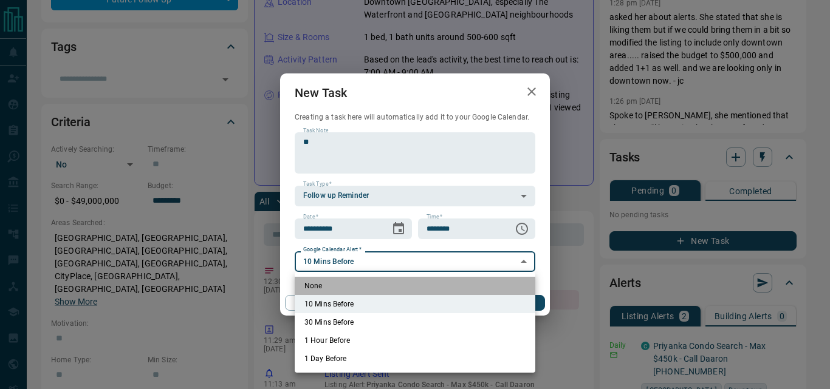
click at [346, 282] on li "None" at bounding box center [415, 286] width 241 height 18
type input "*"
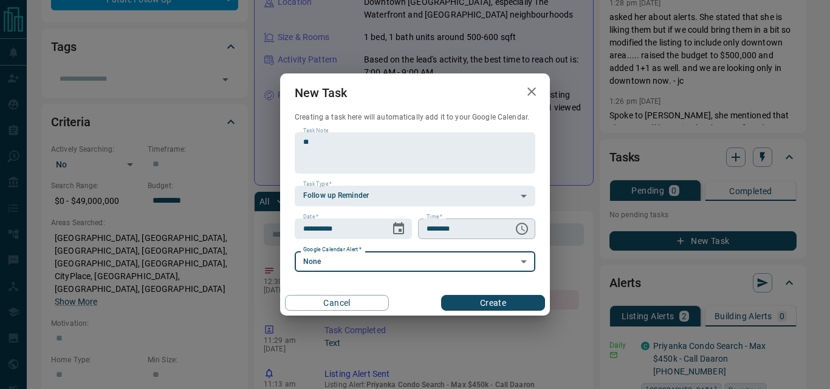
click at [493, 232] on input "********" at bounding box center [461, 229] width 87 height 21
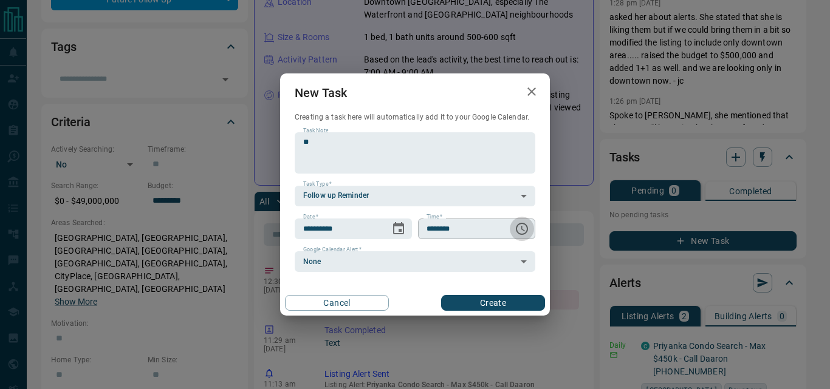
click at [523, 226] on icon "Choose time, selected time is 6:00 AM" at bounding box center [521, 229] width 15 height 15
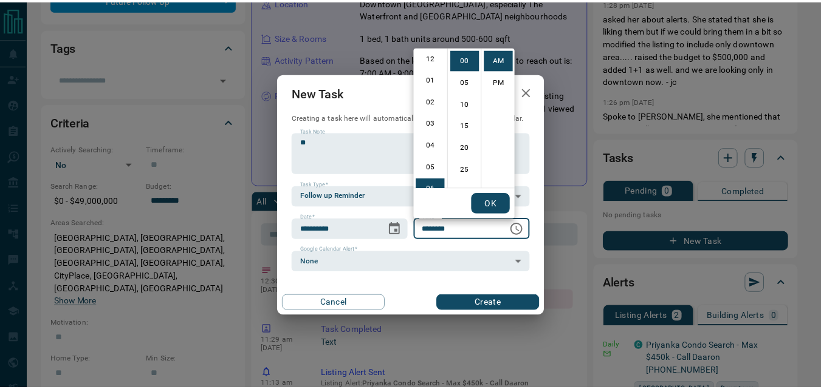
scroll to position [0, 0]
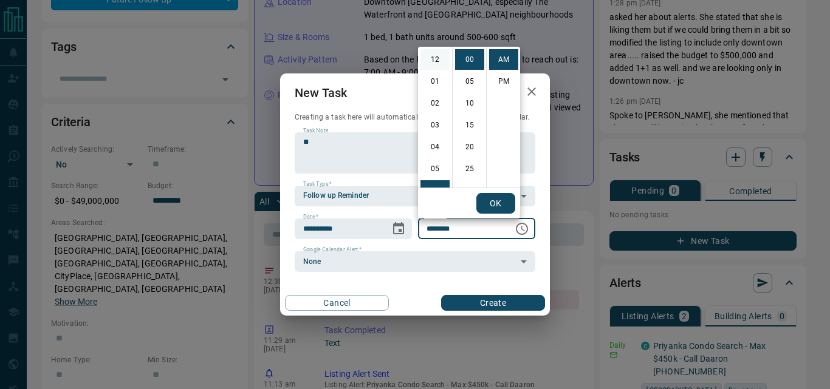
click at [437, 52] on li "12" at bounding box center [434, 59] width 29 height 21
type input "********"
click at [500, 205] on button "OK" at bounding box center [495, 203] width 39 height 21
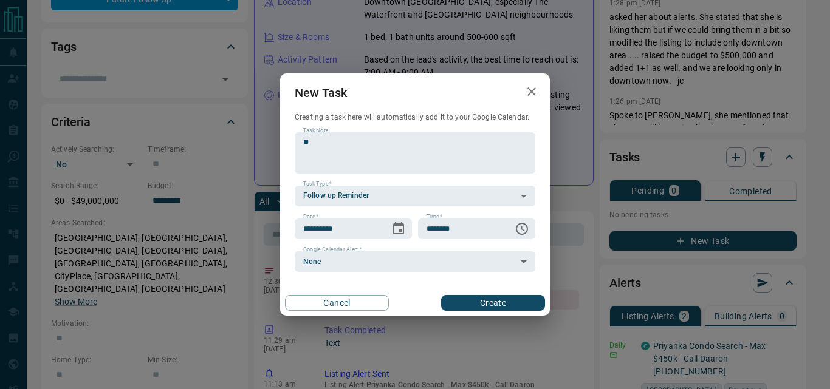
click at [491, 303] on button "Create" at bounding box center [493, 303] width 104 height 16
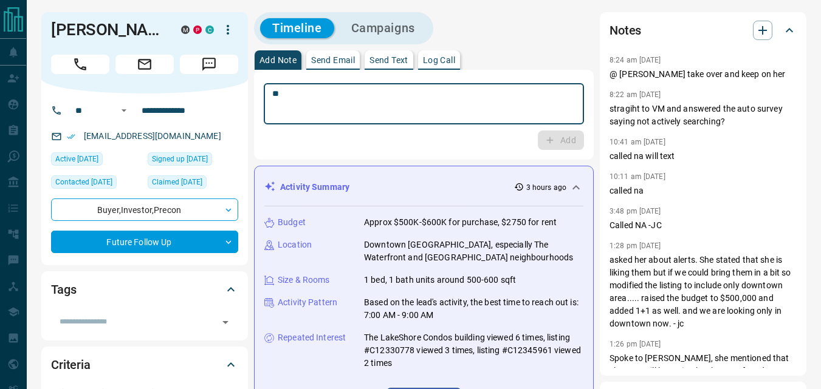
click at [428, 109] on textarea "**" at bounding box center [423, 104] width 303 height 31
type textarea "**"
click at [566, 140] on button "Add" at bounding box center [561, 140] width 46 height 19
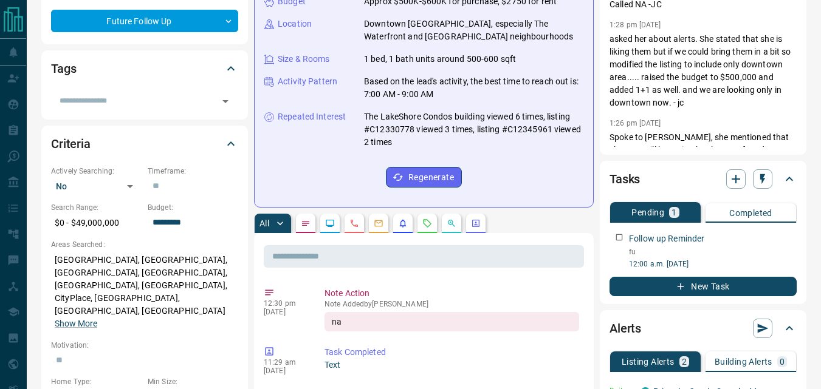
scroll to position [243, 0]
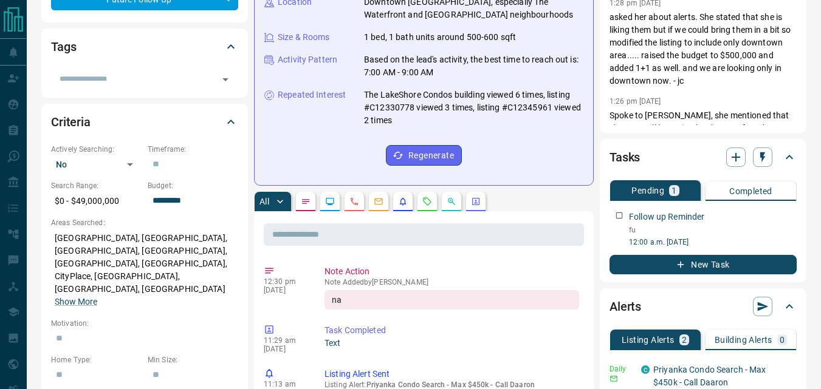
click at [674, 266] on button "New Task" at bounding box center [702, 264] width 187 height 19
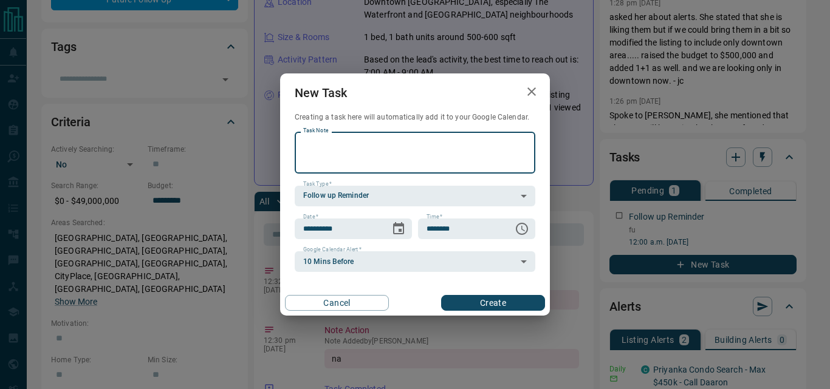
click at [528, 89] on icon "button" at bounding box center [531, 91] width 9 height 9
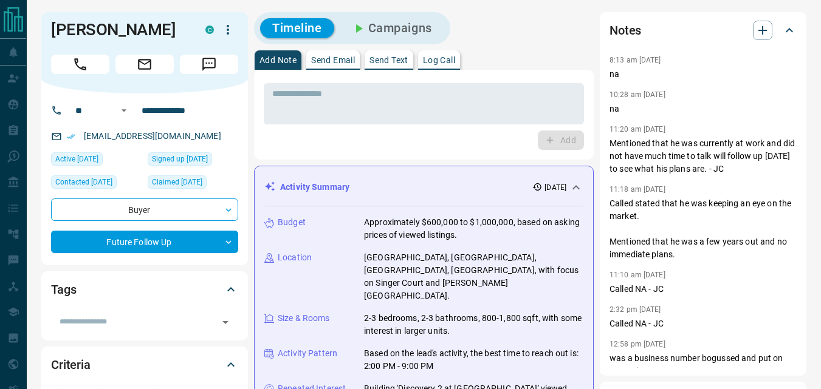
click at [417, 141] on div "Add" at bounding box center [424, 140] width 320 height 19
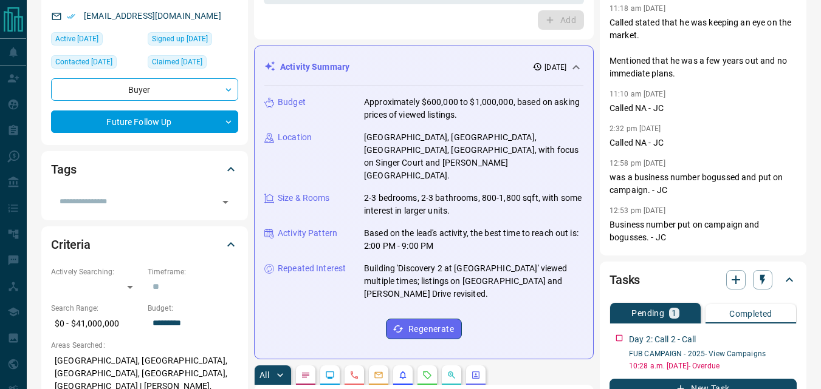
scroll to position [121, 0]
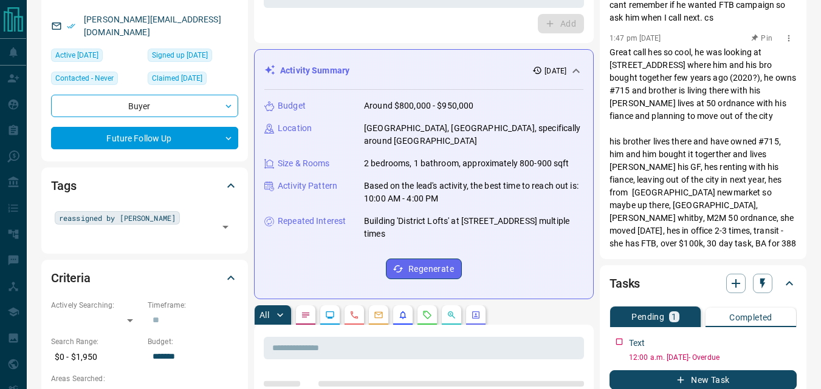
scroll to position [304, 0]
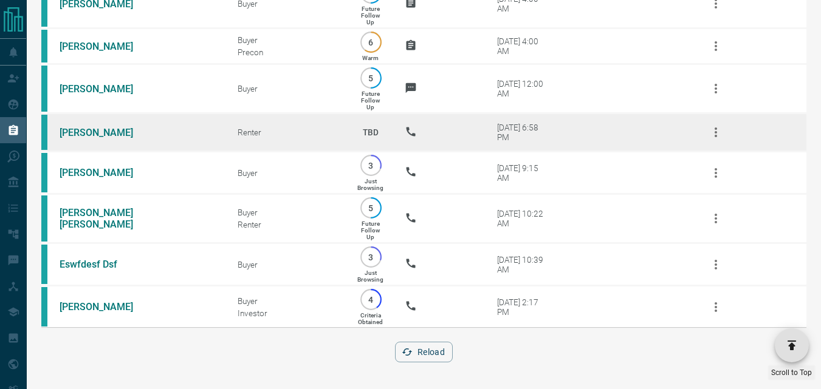
scroll to position [1399, 0]
